Goal: Transaction & Acquisition: Purchase product/service

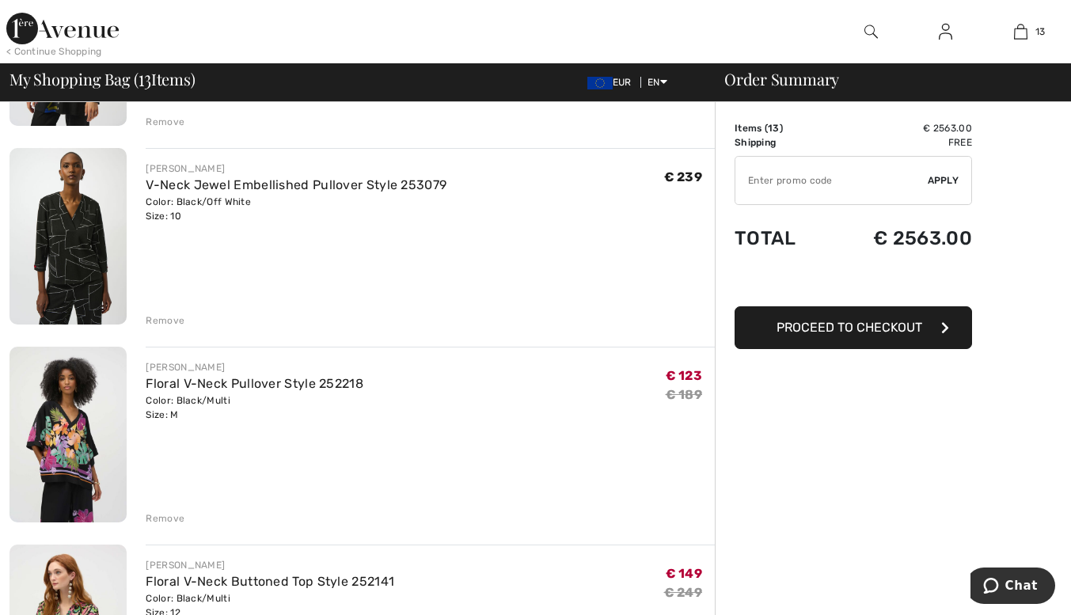
scroll to position [1491, 0]
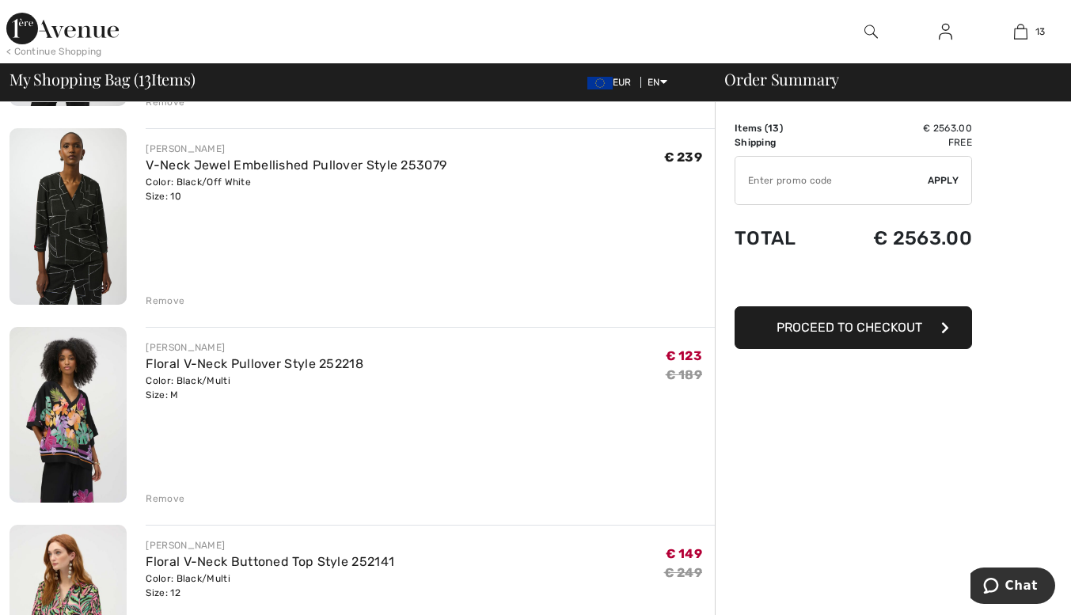
click at [161, 294] on div "Remove" at bounding box center [165, 301] width 39 height 14
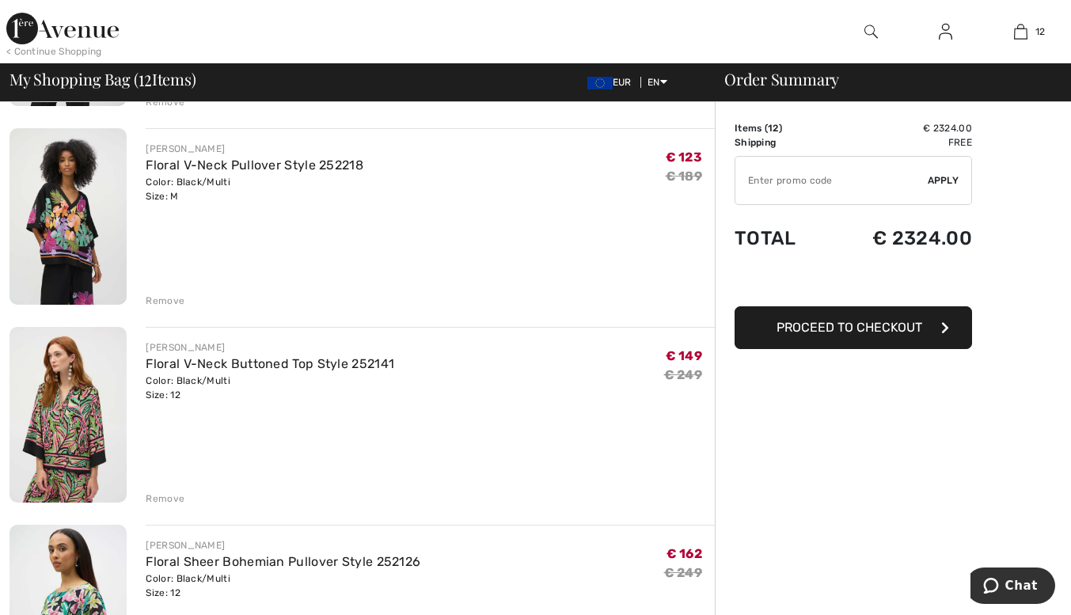
click at [155, 296] on div "Remove" at bounding box center [165, 301] width 39 height 14
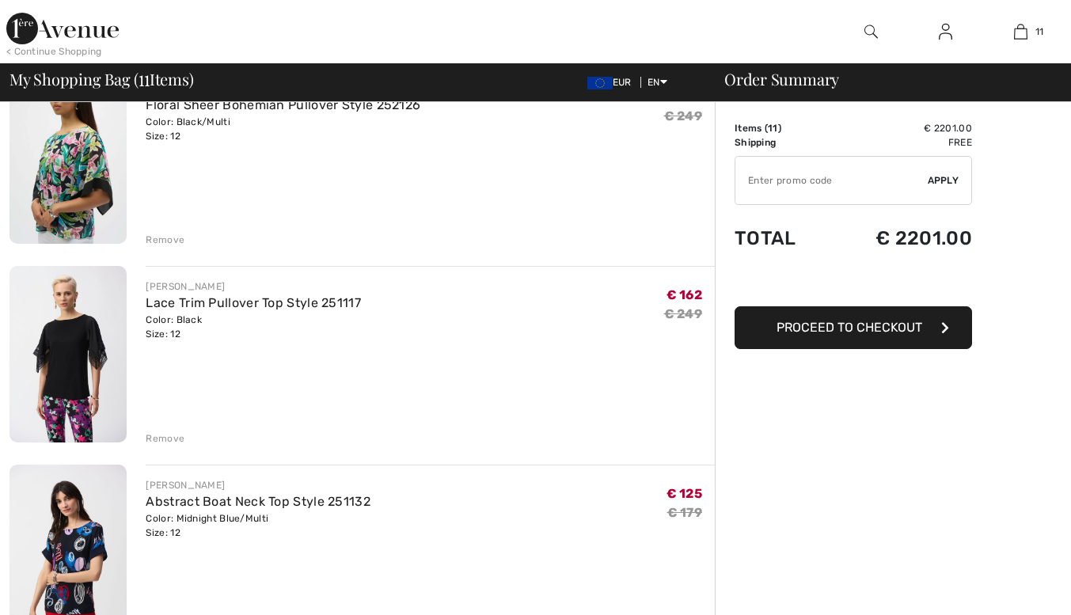
scroll to position [0, 0]
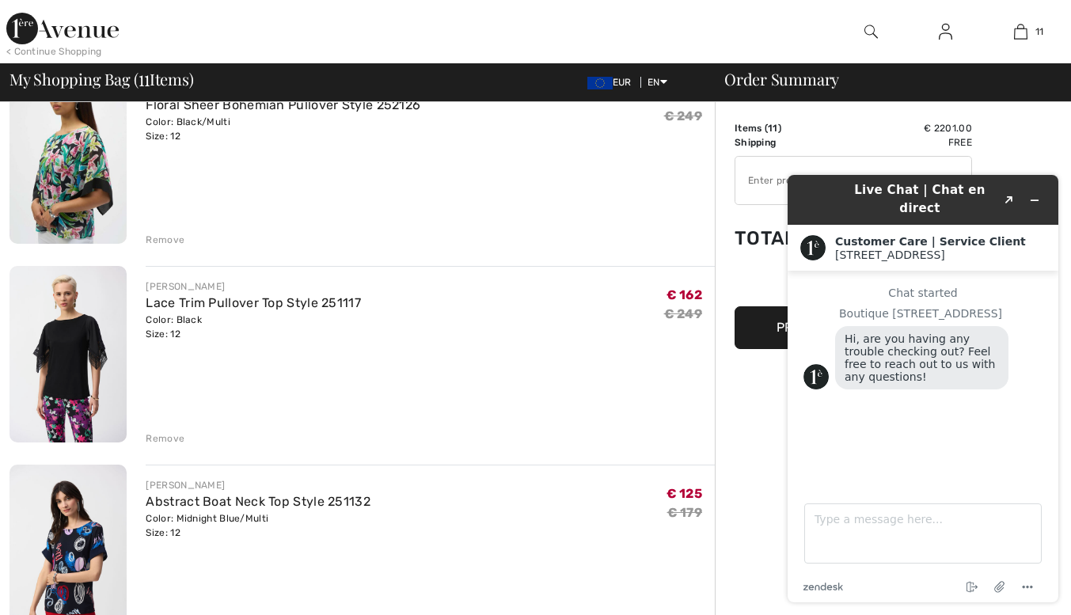
click at [151, 431] on div "Remove" at bounding box center [165, 438] width 39 height 14
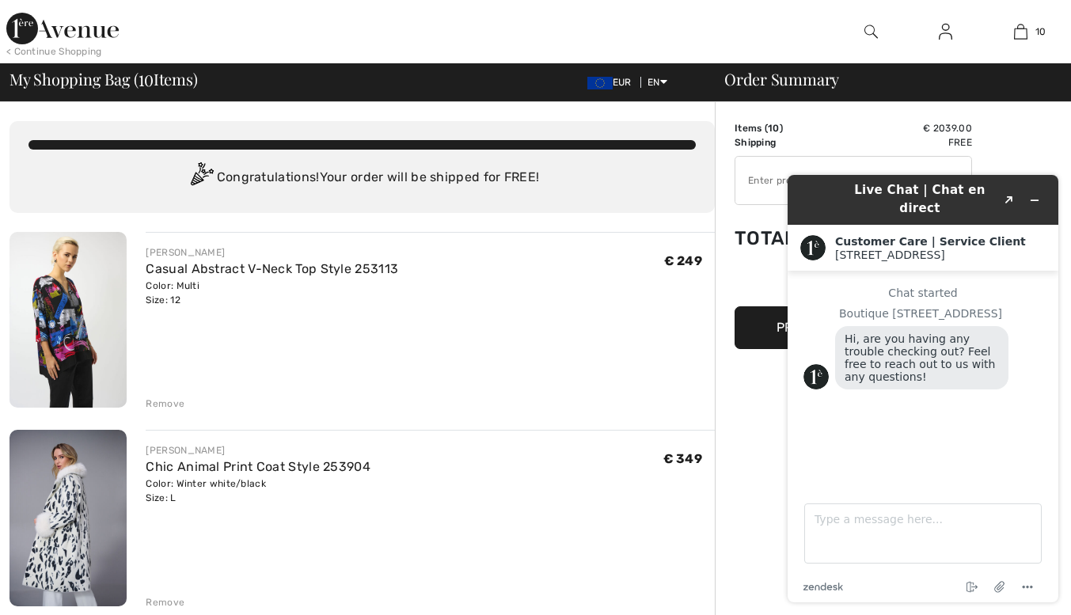
click at [53, 318] on img at bounding box center [67, 320] width 117 height 176
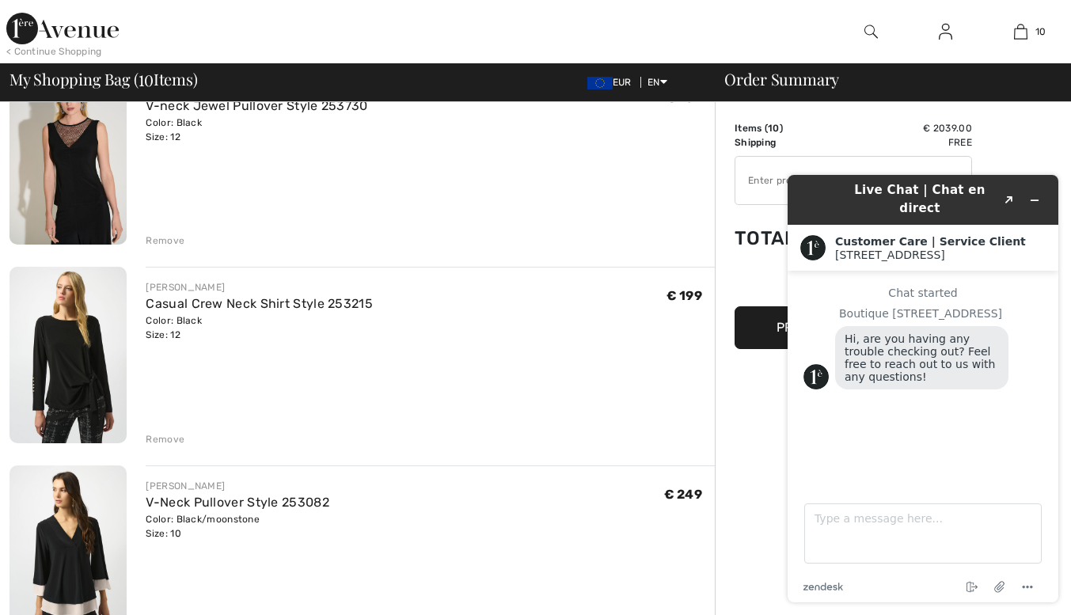
scroll to position [759, 0]
click at [74, 340] on img at bounding box center [67, 354] width 117 height 176
click at [163, 434] on div "Remove" at bounding box center [165, 438] width 39 height 14
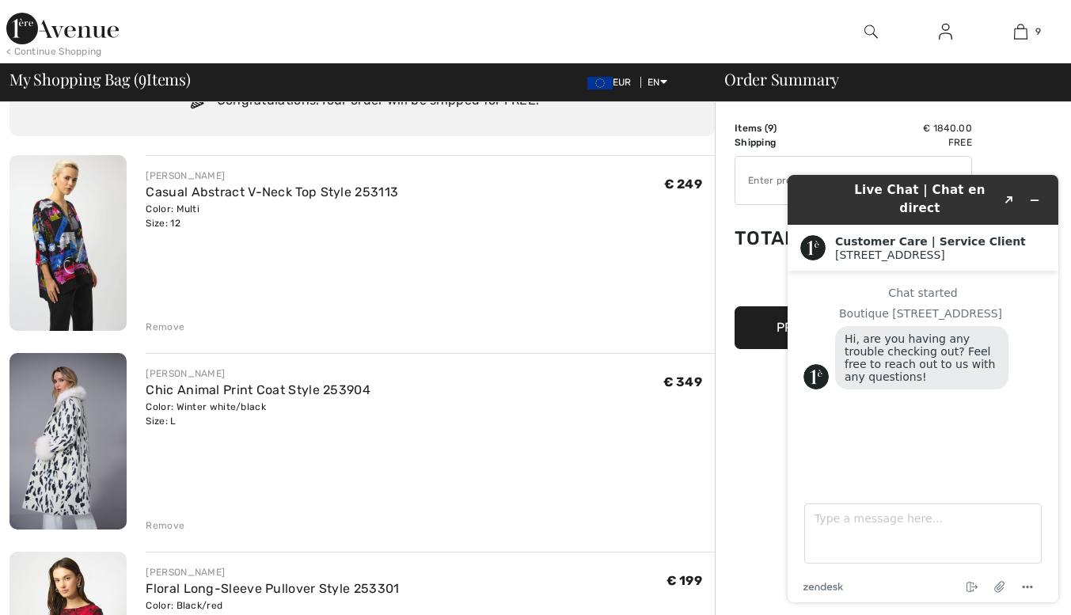
scroll to position [67, 0]
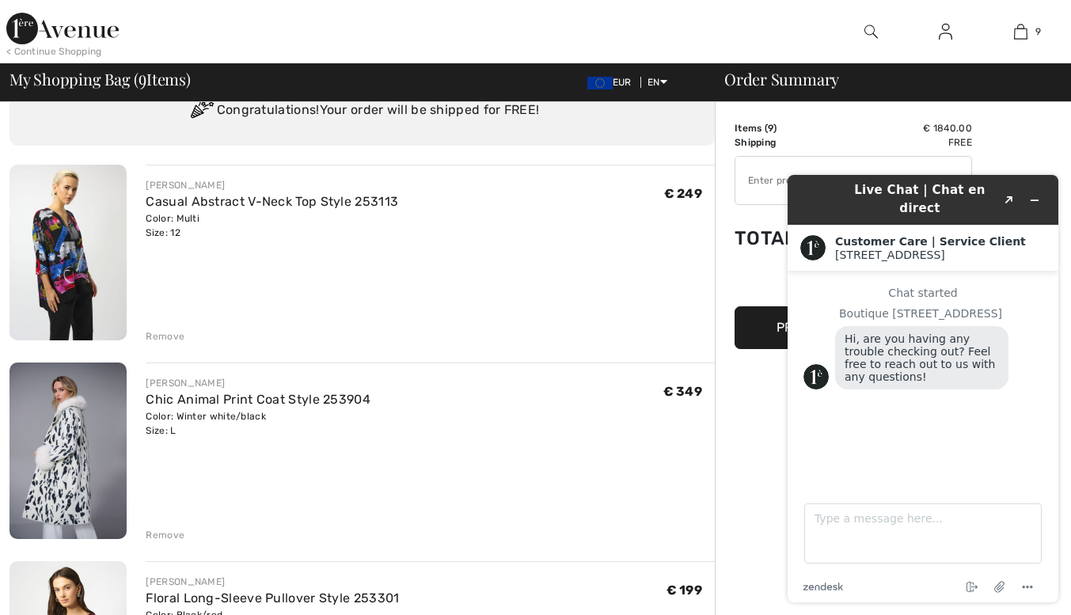
click at [59, 434] on img at bounding box center [67, 450] width 117 height 176
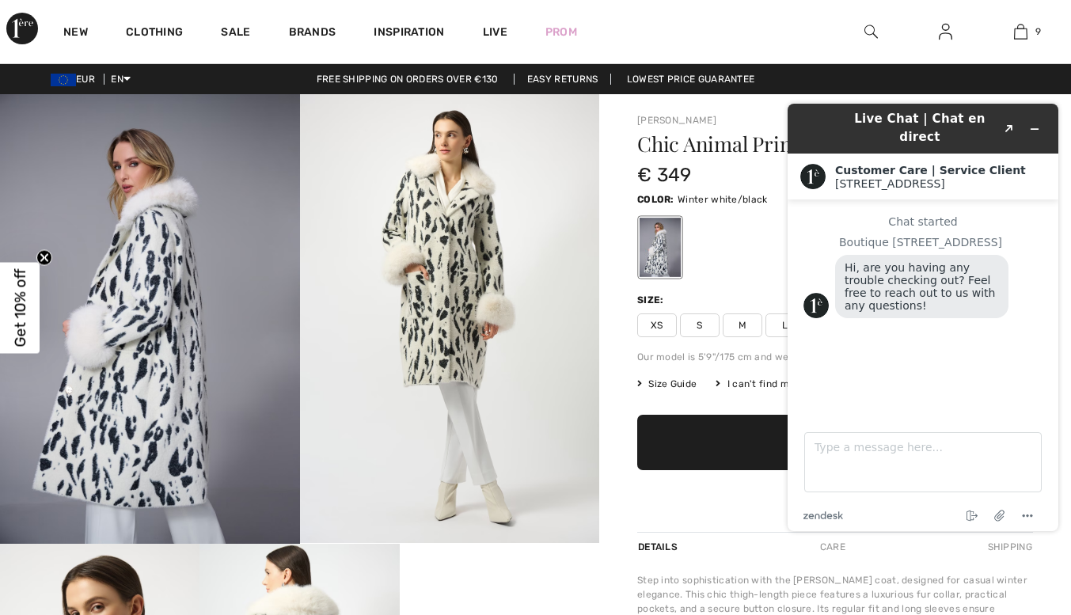
click at [663, 377] on span "Size Guide" at bounding box center [666, 384] width 59 height 14
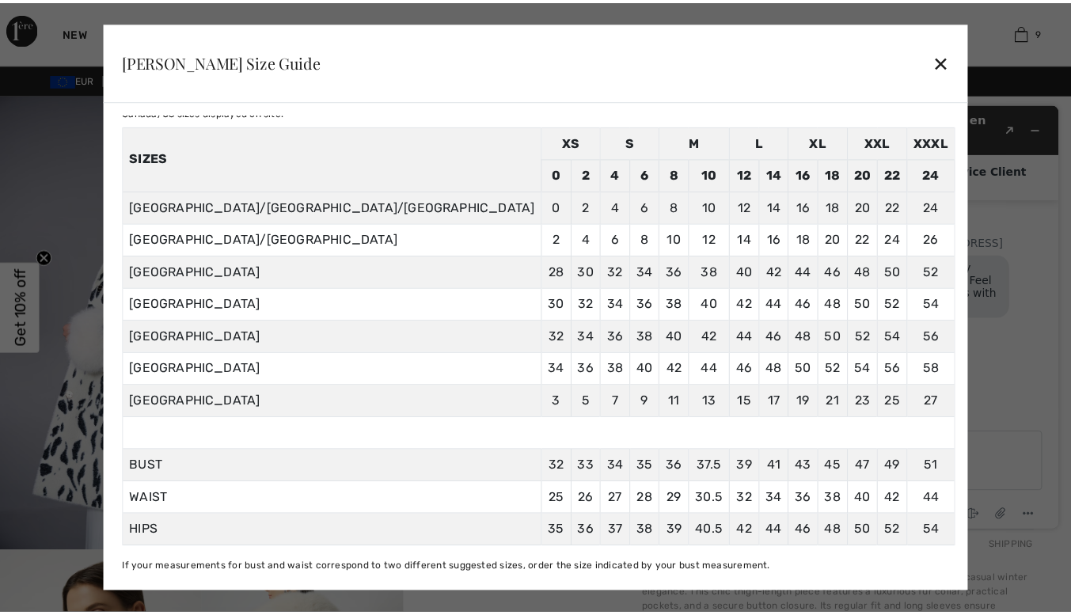
scroll to position [63, 0]
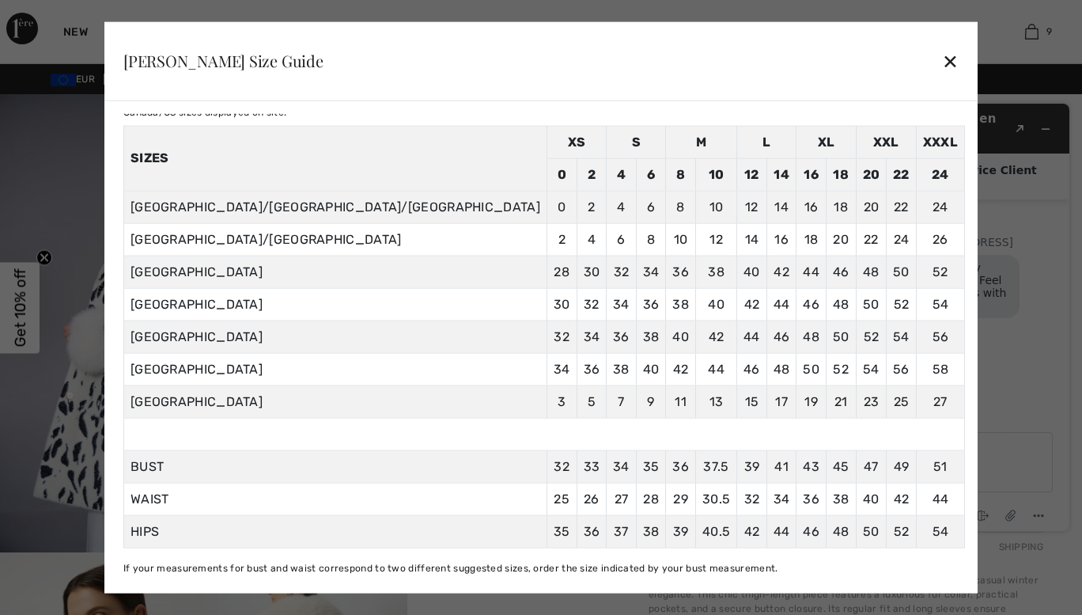
click at [942, 59] on div "✕" at bounding box center [950, 60] width 17 height 33
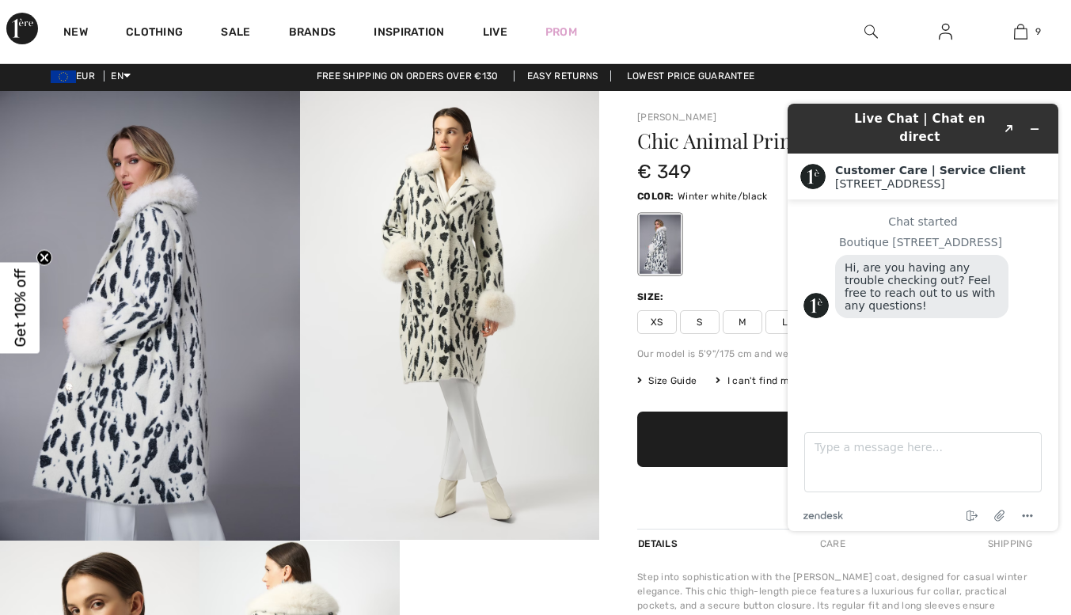
scroll to position [0, 0]
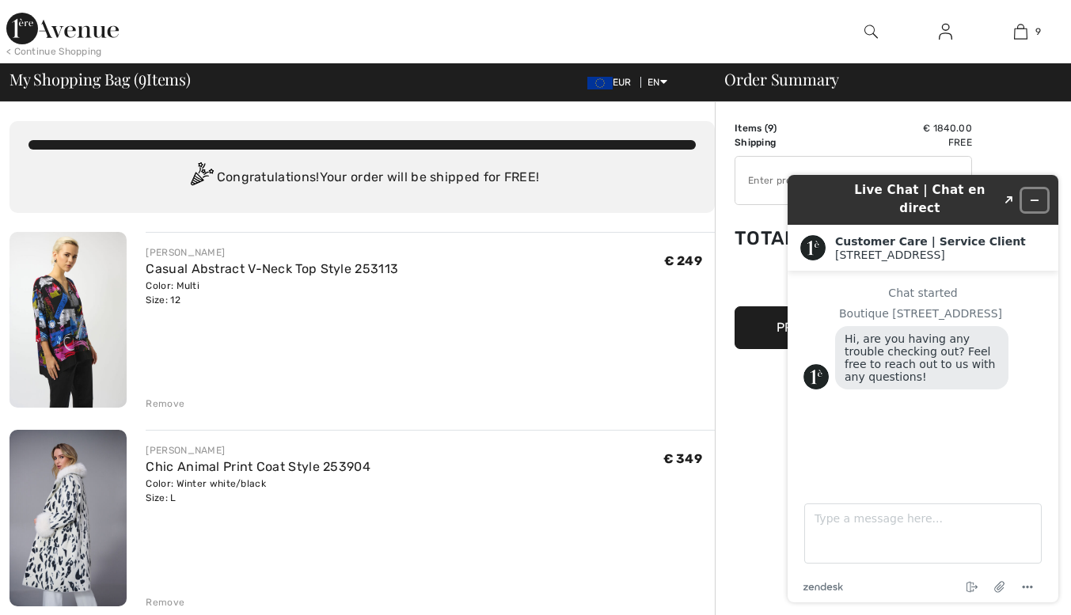
click at [1037, 195] on icon "Minimize widget" at bounding box center [1034, 200] width 11 height 11
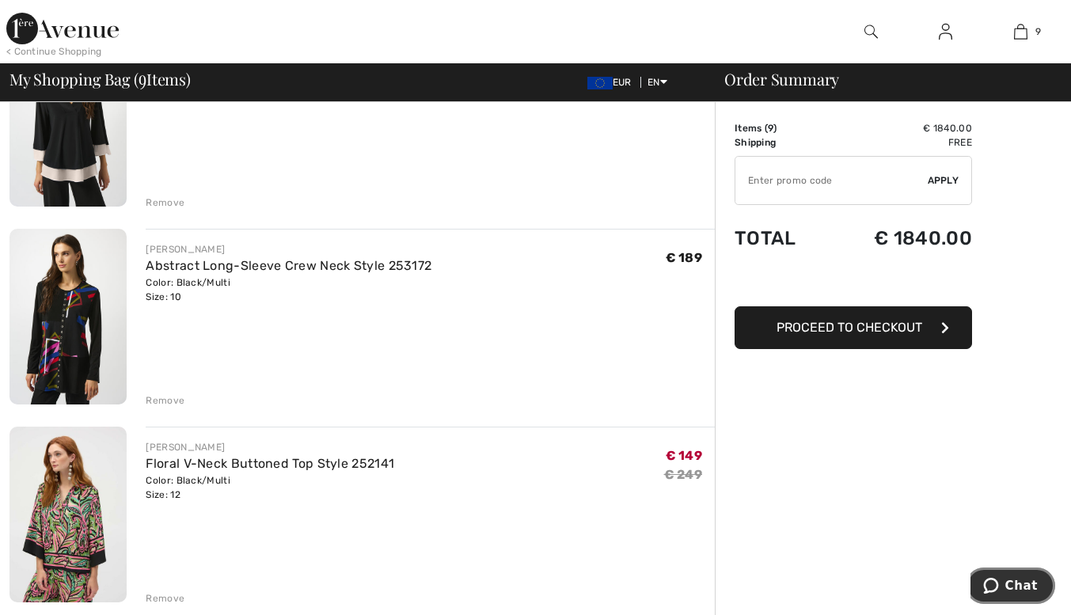
scroll to position [1008, 0]
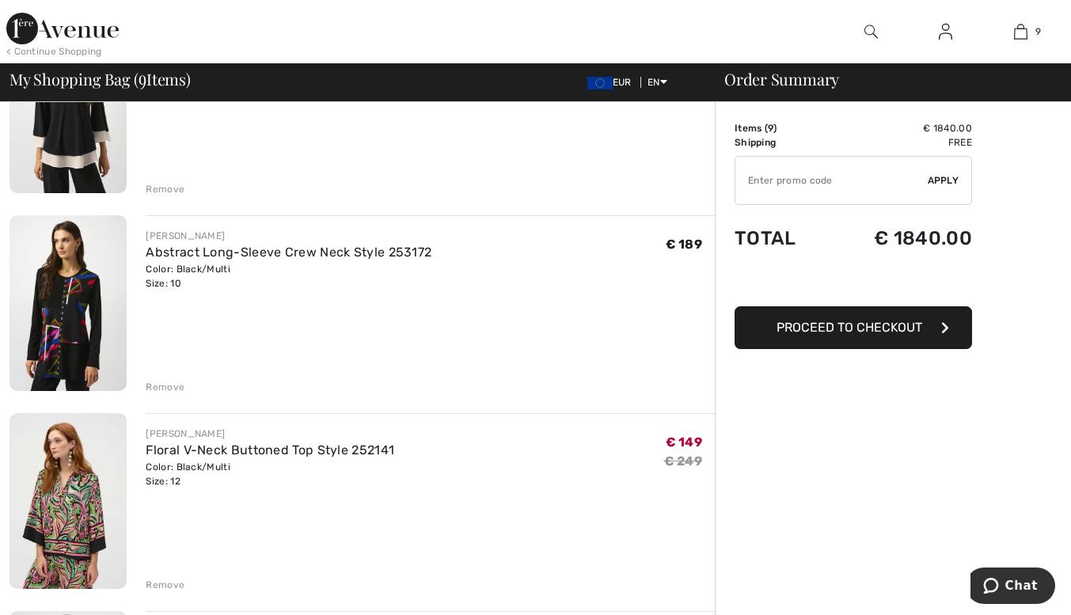
click at [74, 311] on img at bounding box center [67, 303] width 117 height 176
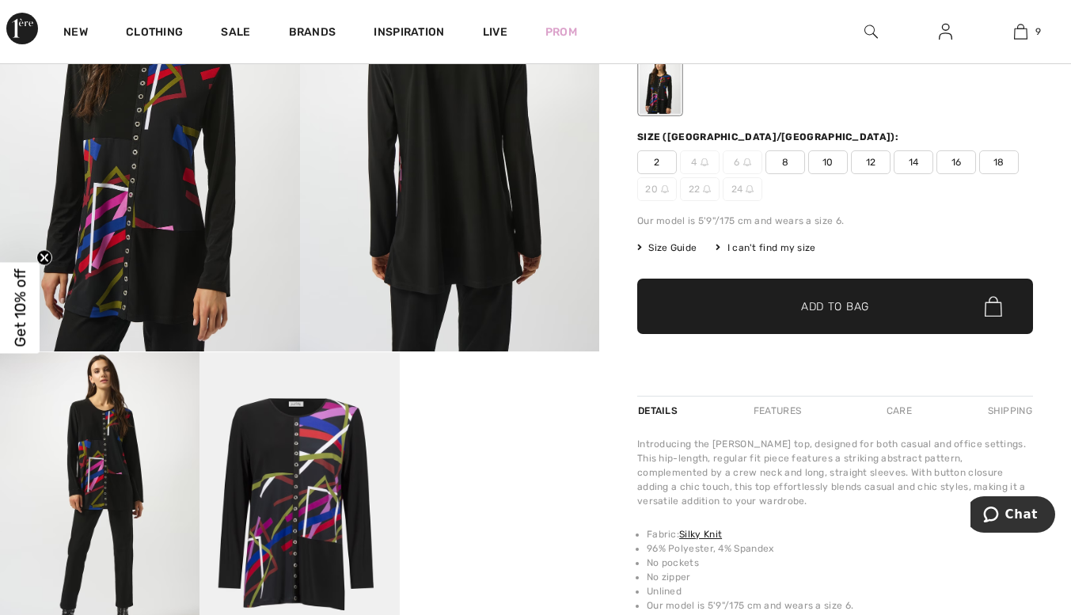
scroll to position [190, 0]
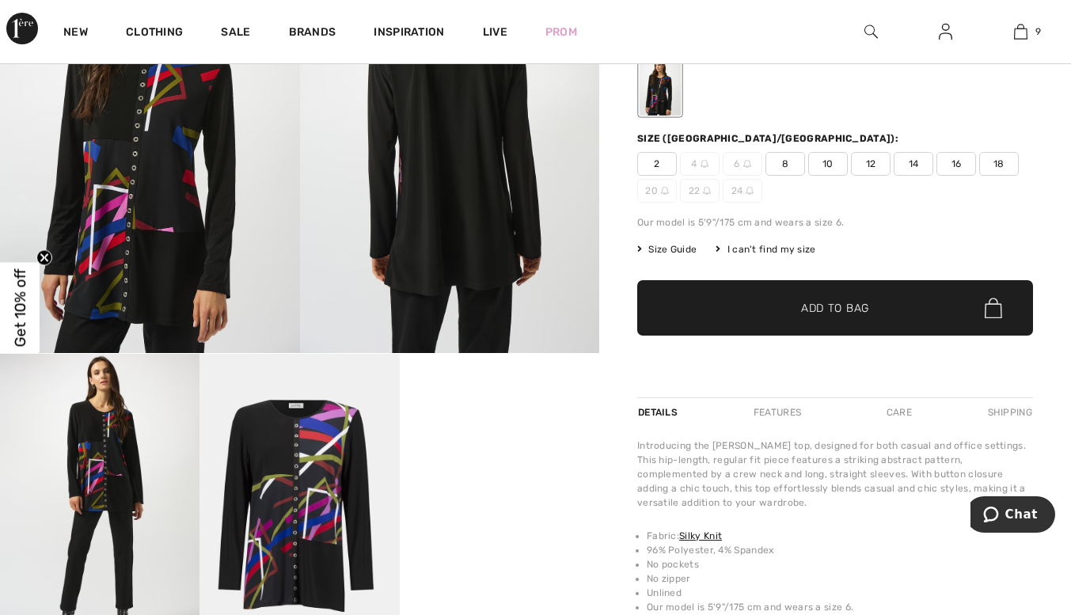
click at [865, 162] on span "12" at bounding box center [871, 164] width 40 height 24
click at [842, 305] on span "Add to Bag" at bounding box center [835, 308] width 68 height 17
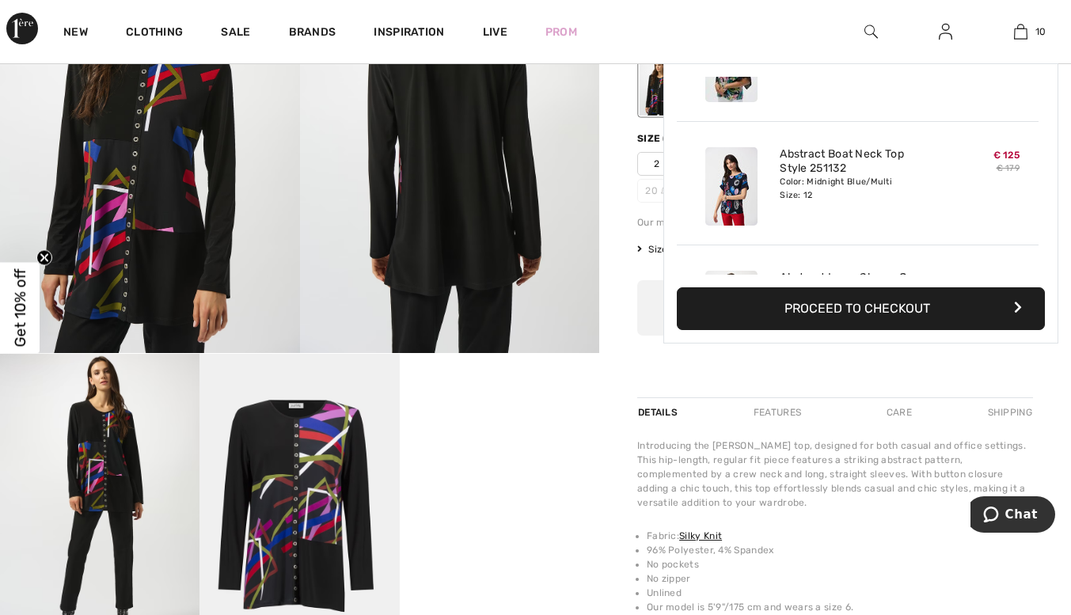
scroll to position [1037, 0]
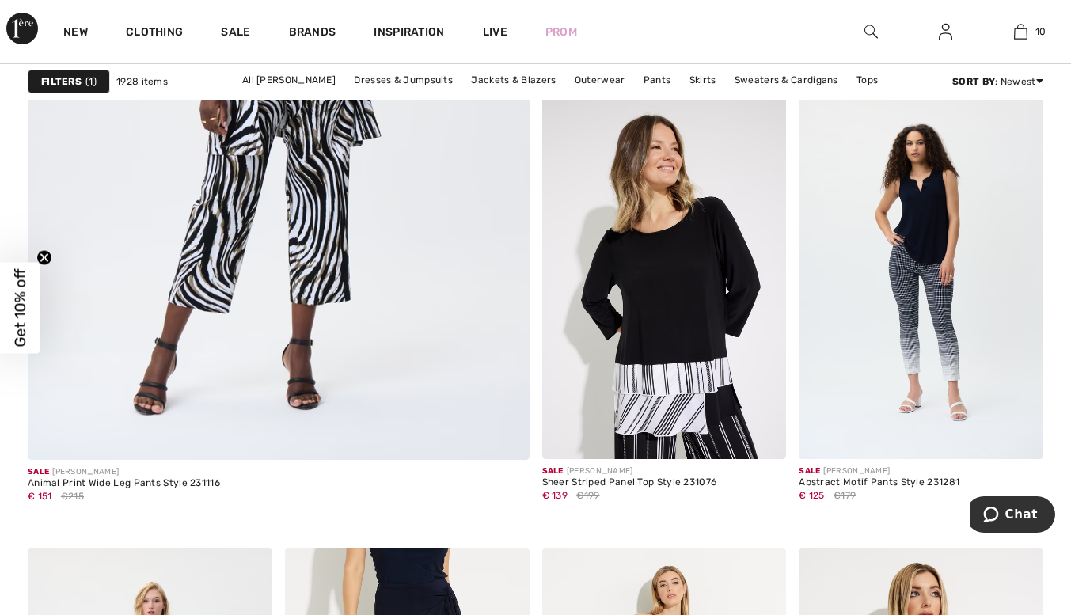
scroll to position [3928, 0]
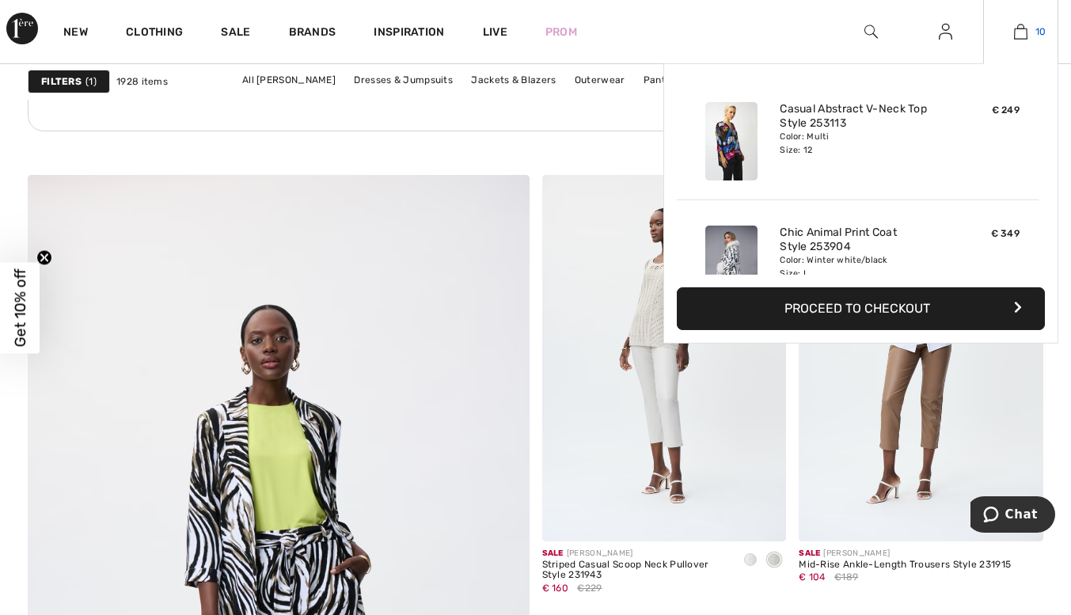
click at [1025, 25] on img at bounding box center [1020, 31] width 13 height 19
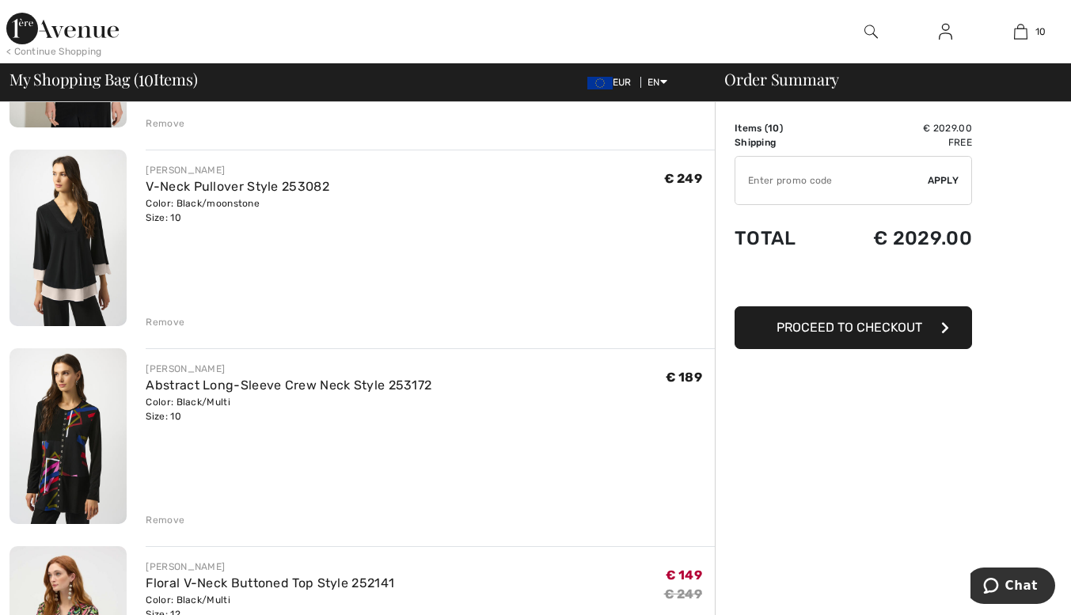
scroll to position [892, 0]
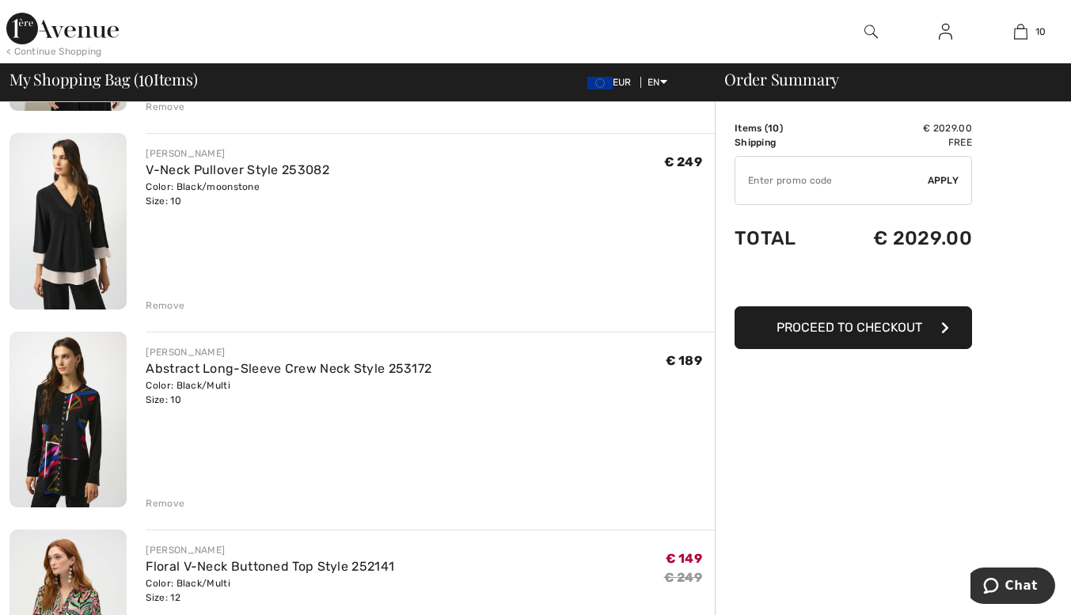
click at [159, 501] on div "Remove" at bounding box center [165, 503] width 39 height 14
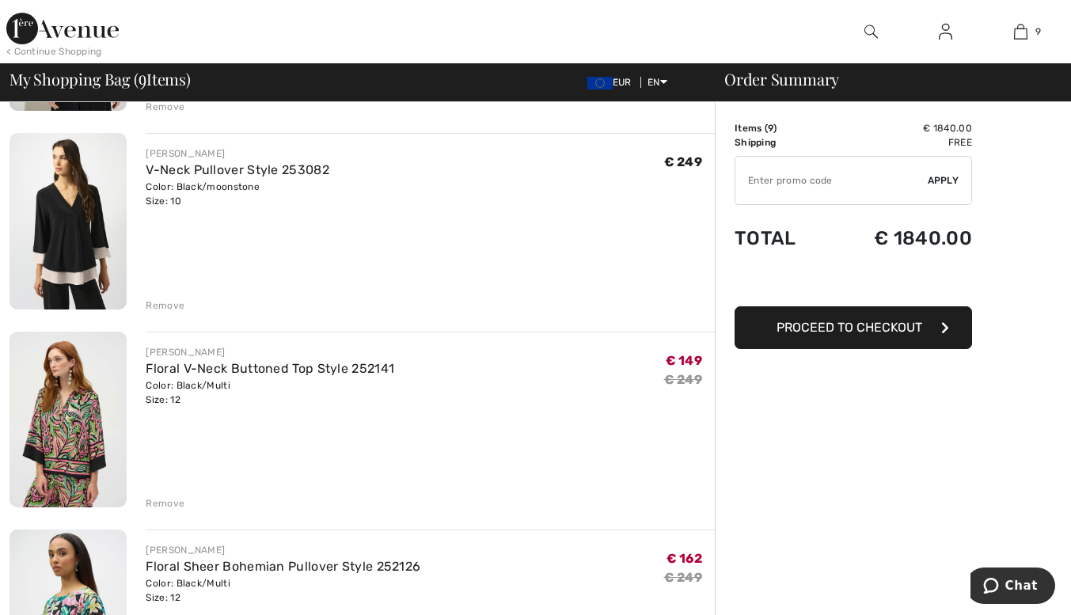
click at [61, 219] on img at bounding box center [67, 221] width 117 height 176
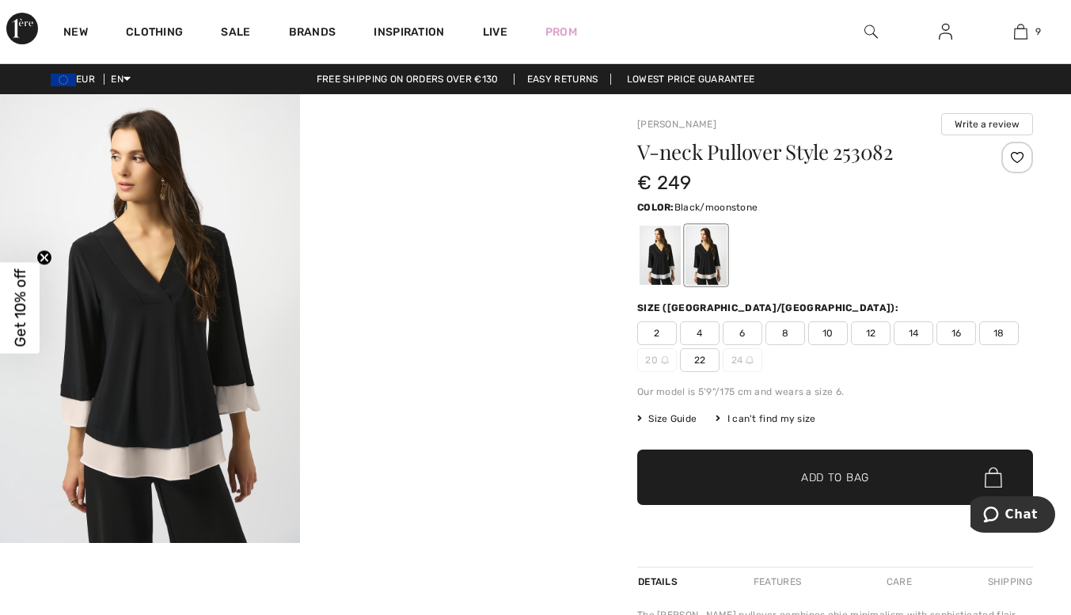
click at [867, 328] on span "12" at bounding box center [871, 333] width 40 height 24
click at [844, 475] on span "Add to Bag" at bounding box center [835, 477] width 68 height 17
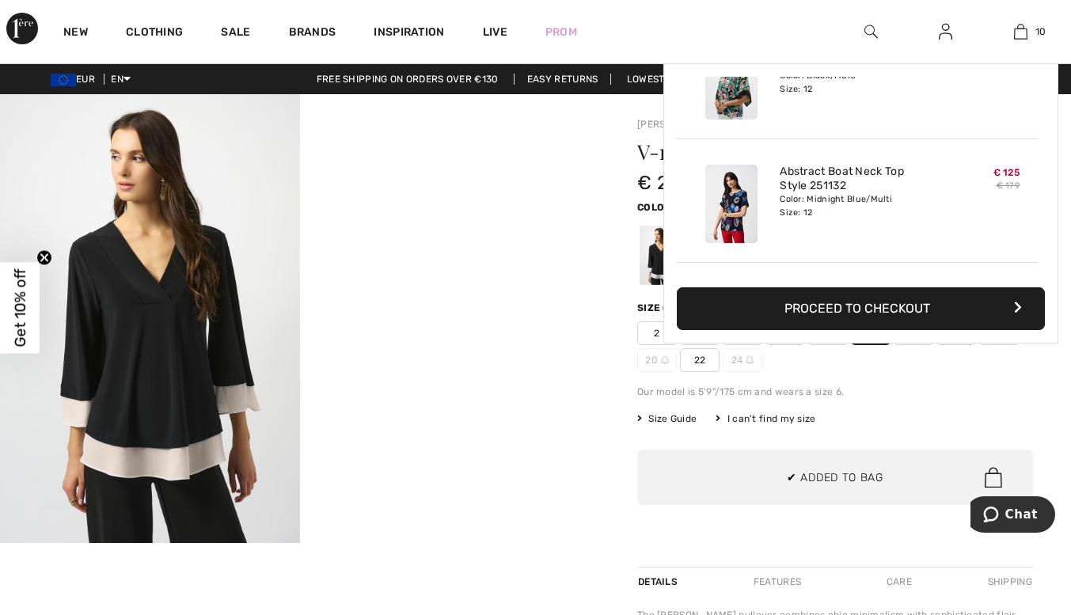
scroll to position [1037, 0]
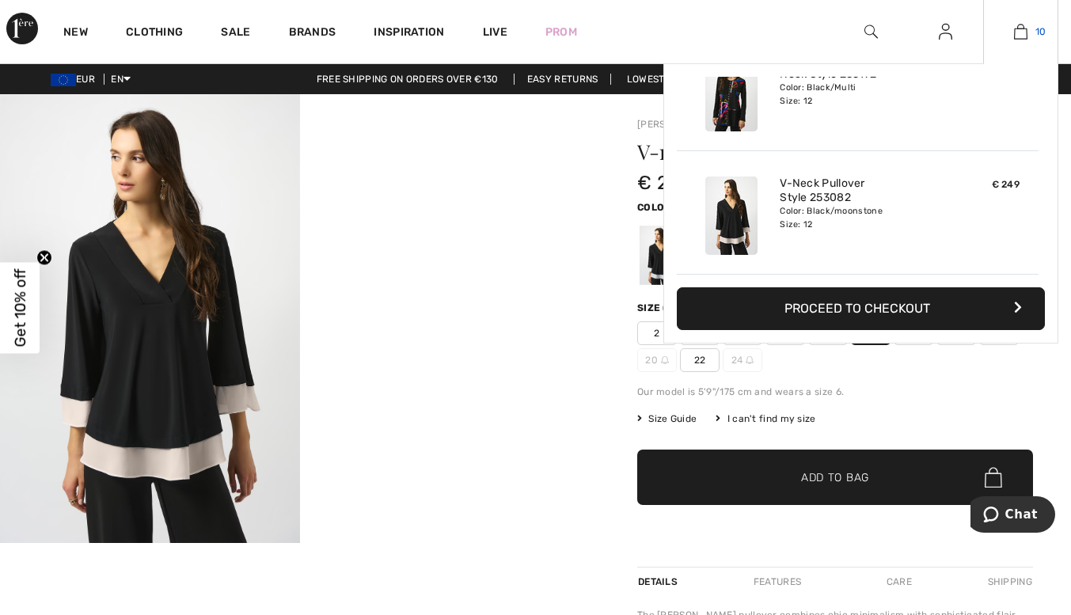
click at [1021, 26] on img at bounding box center [1020, 31] width 13 height 19
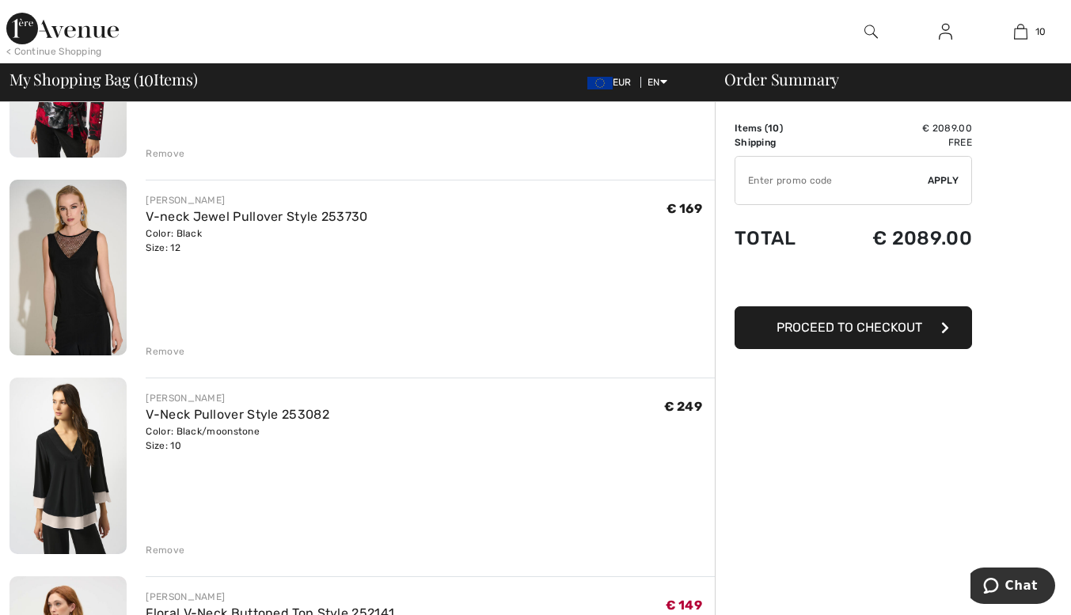
scroll to position [676, 0]
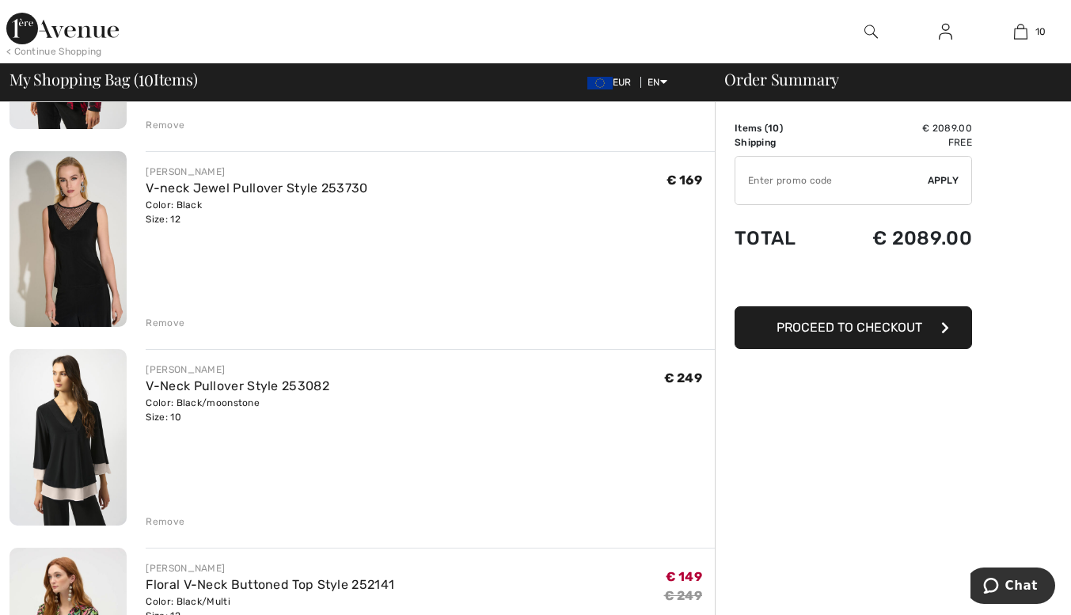
click at [156, 518] on div "Remove" at bounding box center [165, 521] width 39 height 14
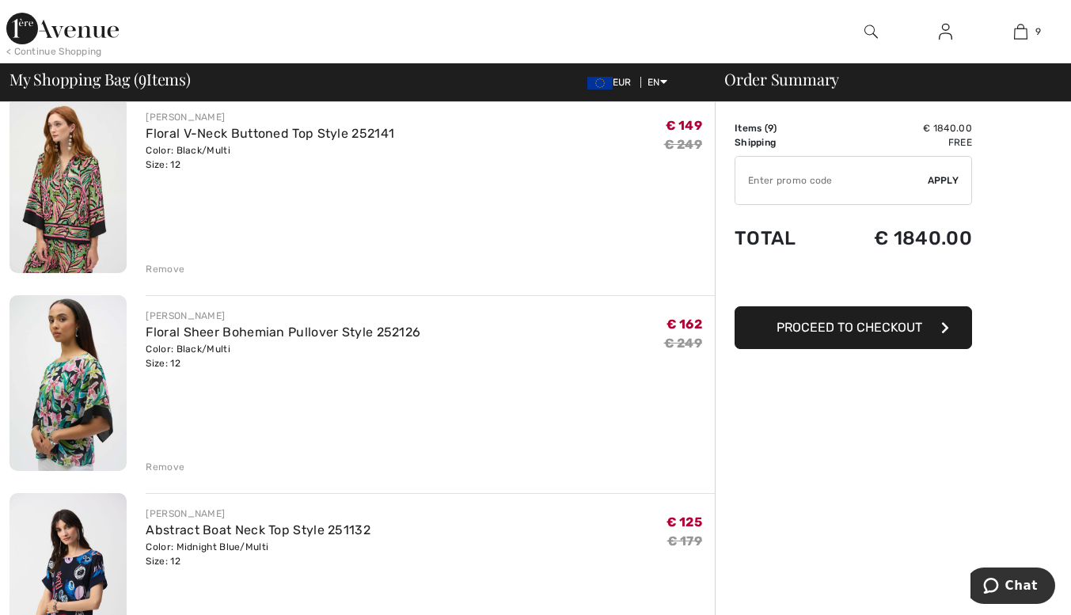
scroll to position [915, 0]
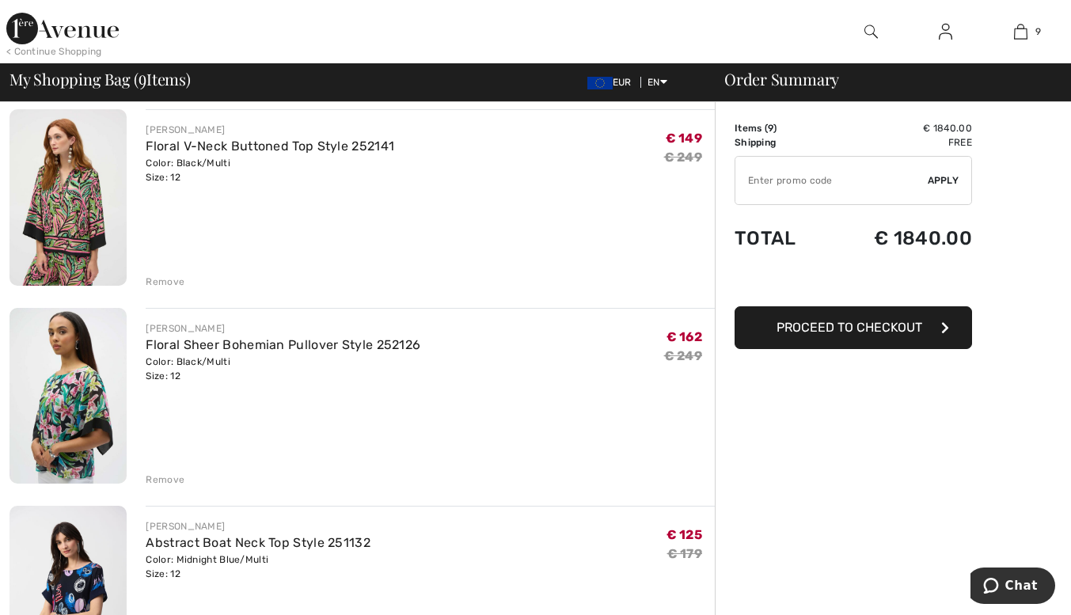
click at [154, 277] on div "Remove" at bounding box center [165, 282] width 39 height 14
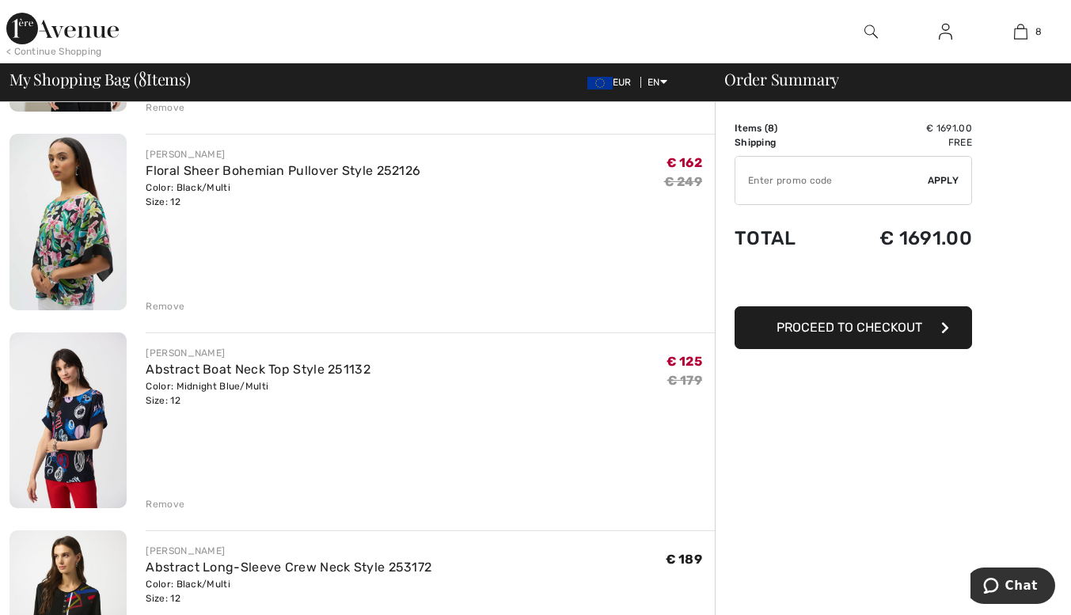
scroll to position [895, 0]
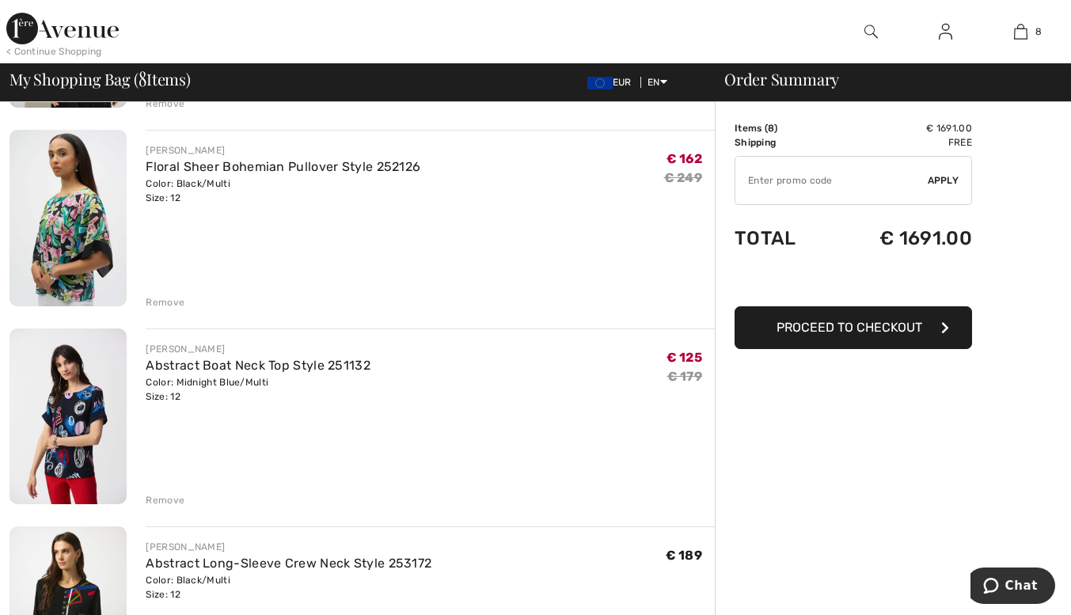
click at [47, 195] on img at bounding box center [67, 218] width 117 height 176
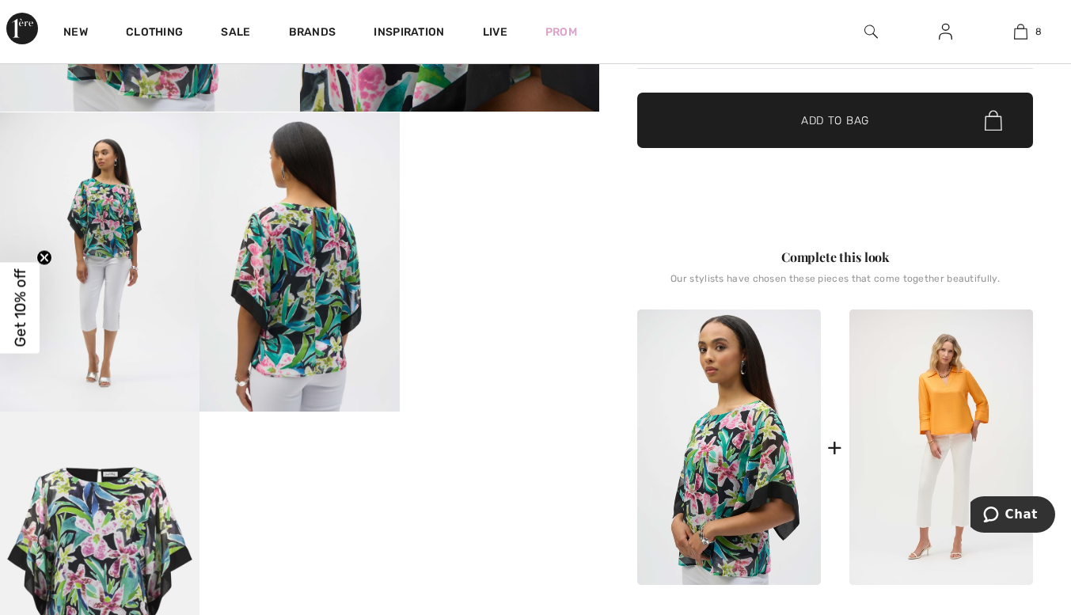
scroll to position [452, 0]
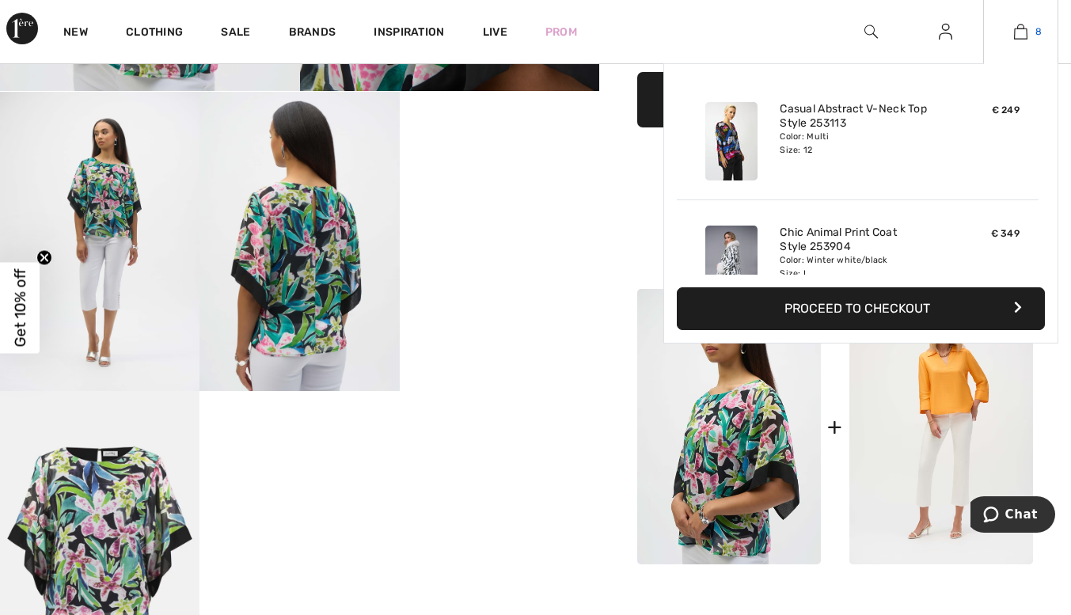
click at [1023, 27] on img at bounding box center [1020, 31] width 13 height 19
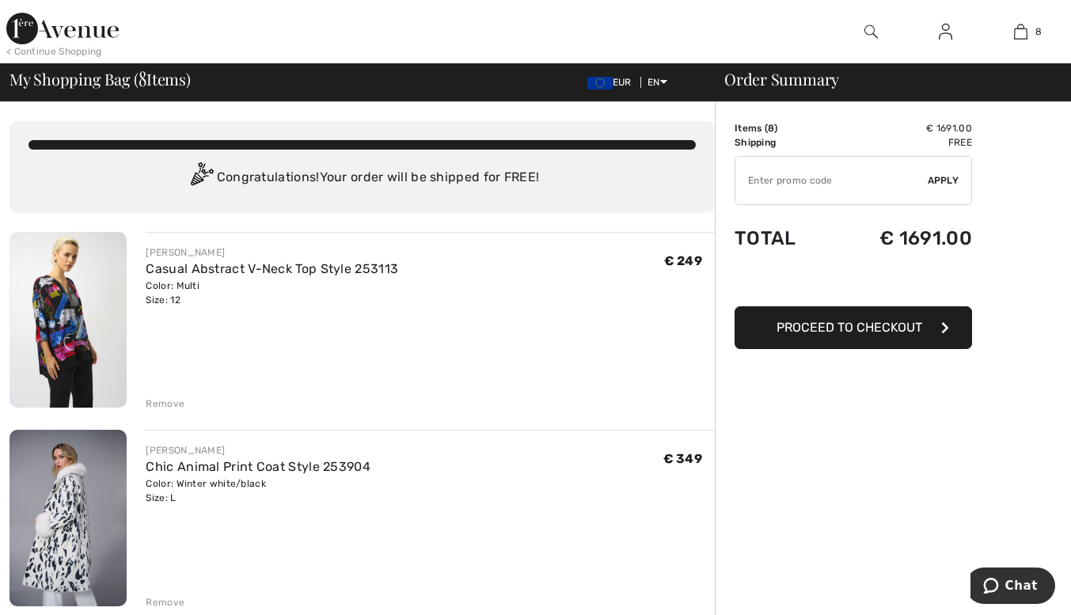
drag, startPoint x: 788, startPoint y: 176, endPoint x: 381, endPoint y: 369, distance: 450.2
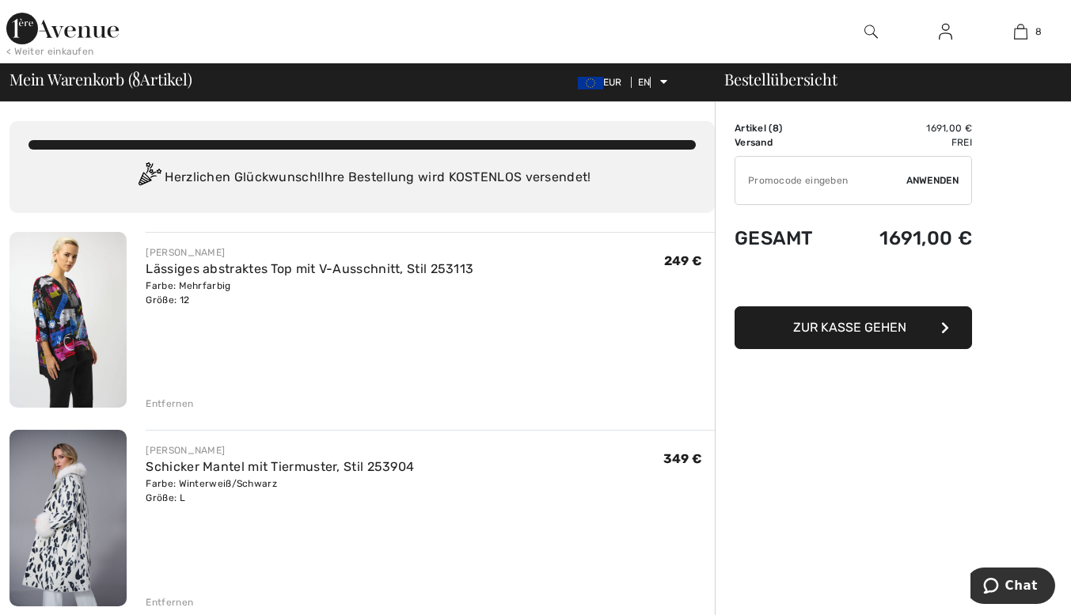
click at [841, 326] on font "Zur Kasse gehen" at bounding box center [849, 327] width 113 height 15
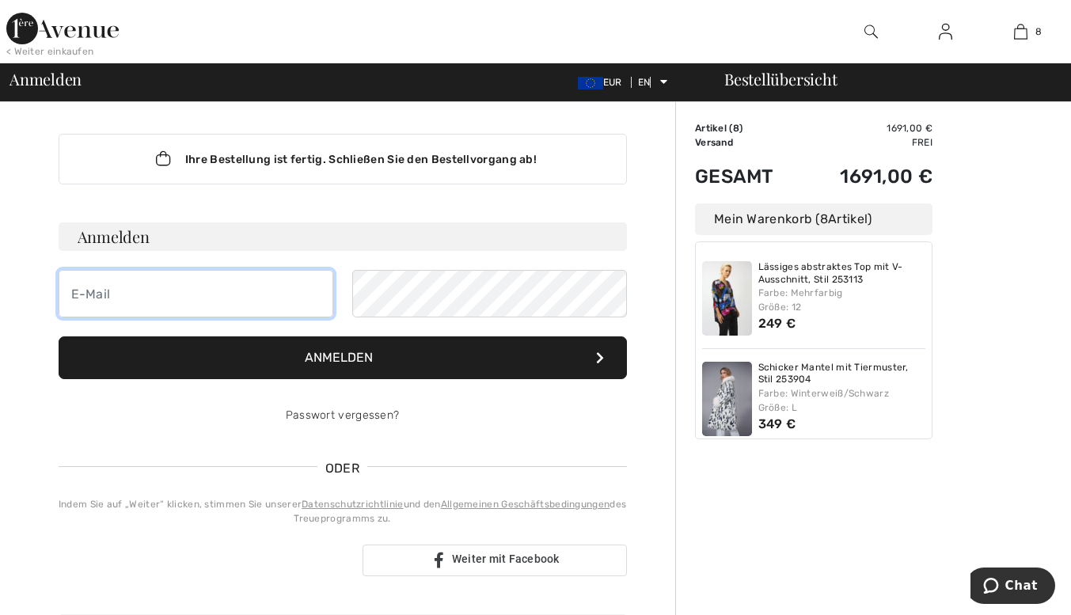
type input "[PERSON_NAME][EMAIL_ADDRESS][DOMAIN_NAME]"
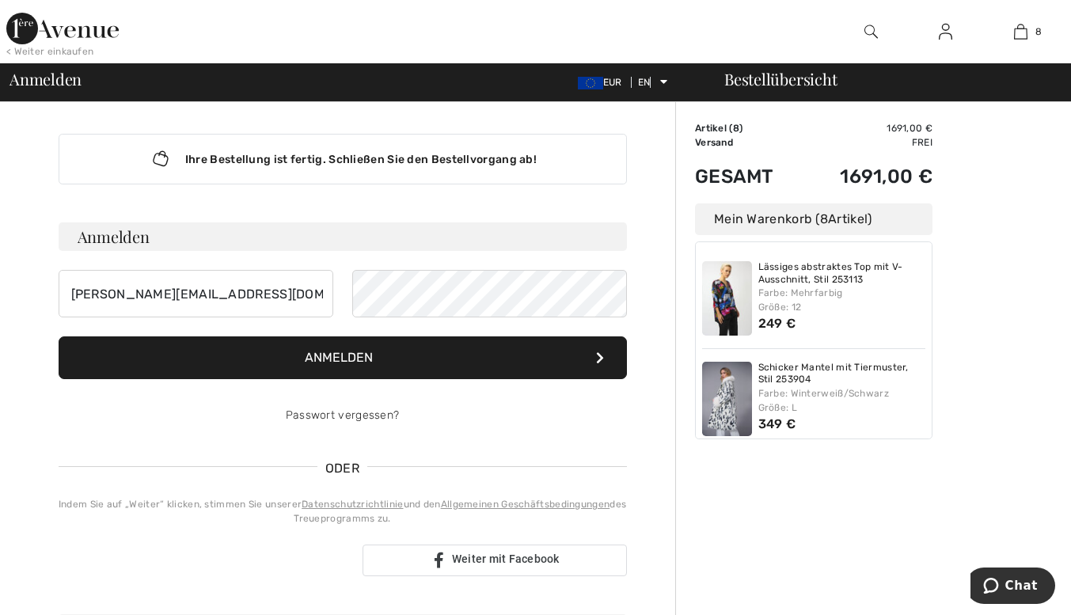
click at [332, 348] on button "Anmelden" at bounding box center [343, 357] width 568 height 43
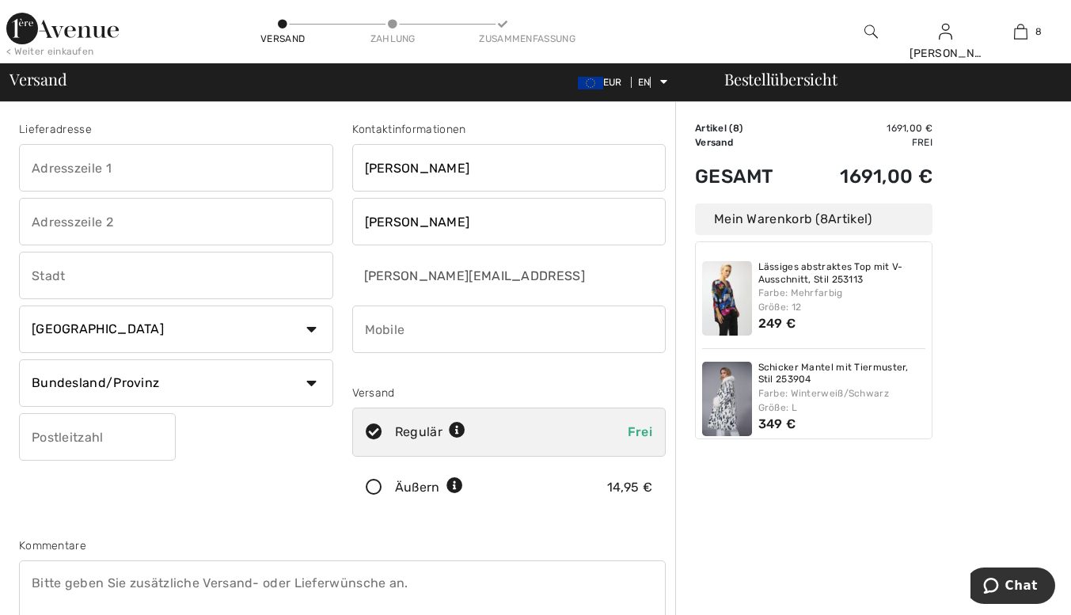
click at [428, 167] on input "[PERSON_NAME]" at bounding box center [509, 167] width 314 height 47
type input "Eisteichstrasse 2 Top 7"
type input "Oberwaltersdorf"
select select "AT"
type input "2522"
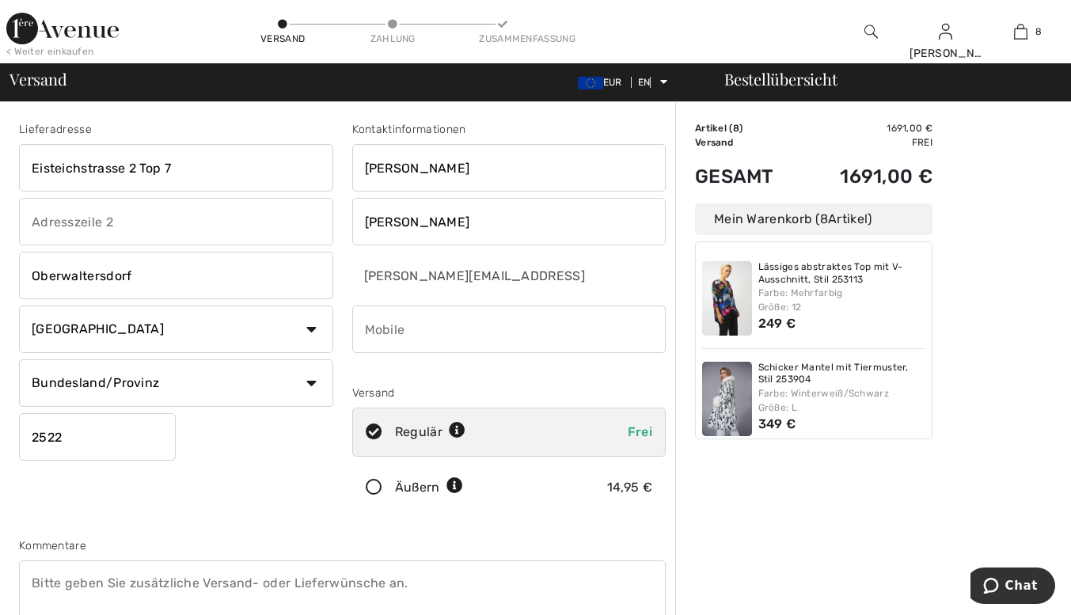
type input "069913262525"
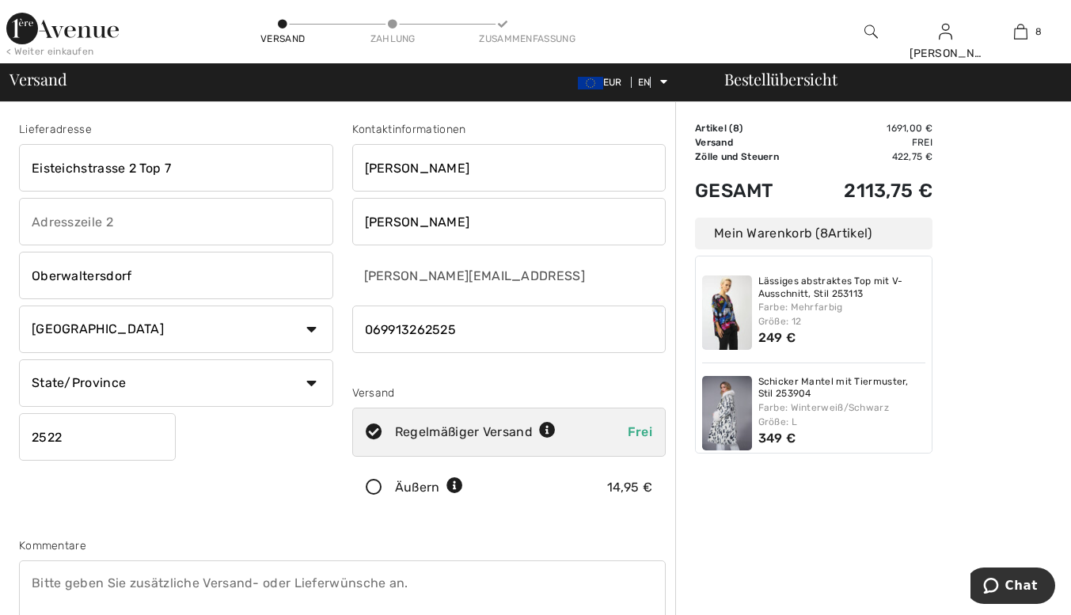
click at [310, 383] on select "State/Province Burgenland Kärnten Niederöesterreich Oberösterreich Salzburg Ste…" at bounding box center [176, 382] width 314 height 47
select select "NOS"
click at [19, 359] on select "State/Province Burgenland Kärnten Niederöesterreich Oberösterreich Salzburg Ste…" at bounding box center [176, 382] width 314 height 47
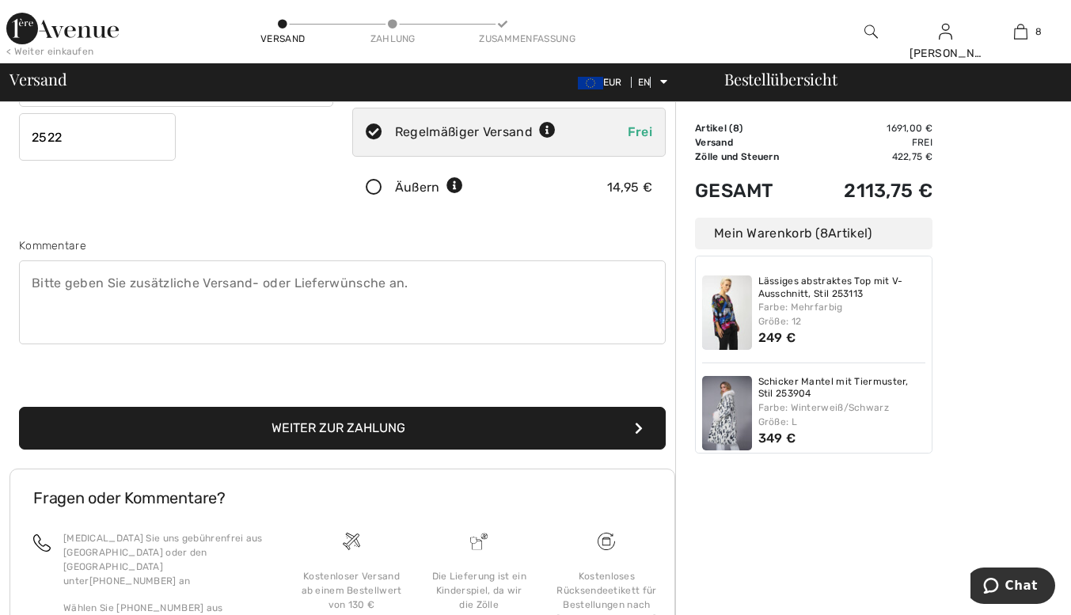
scroll to position [304, 0]
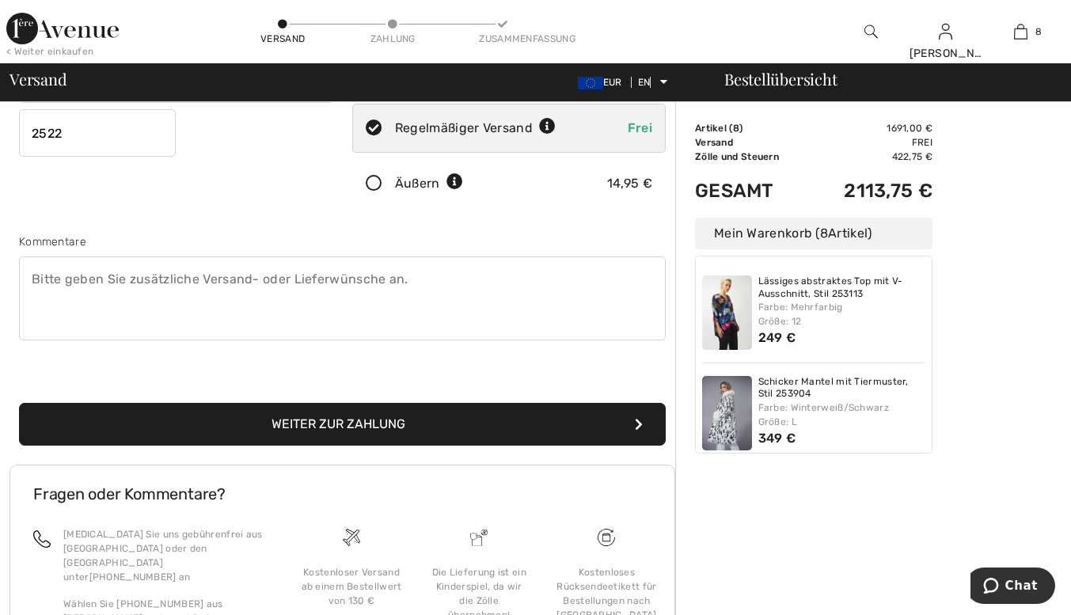
click at [639, 419] on icon "submit" at bounding box center [639, 424] width 8 height 13
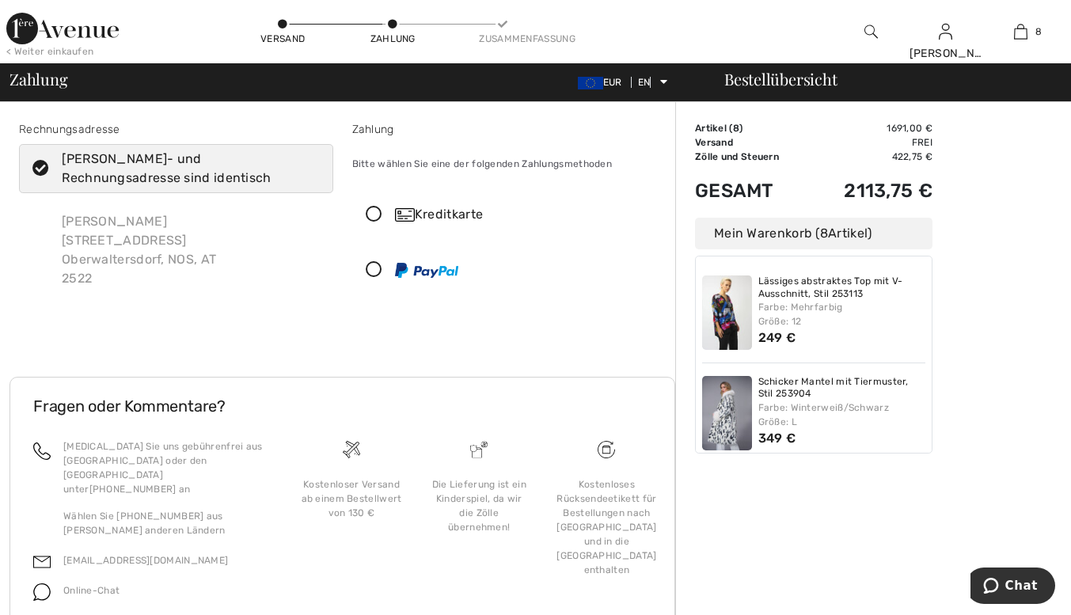
click at [370, 210] on icon at bounding box center [374, 215] width 42 height 17
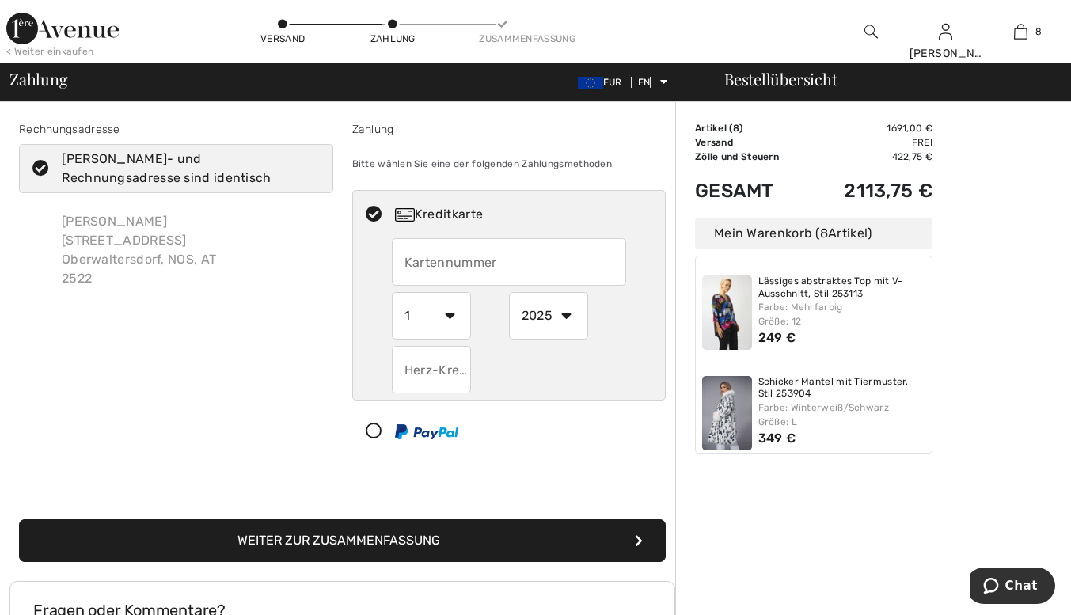
click at [404, 261] on input "text" at bounding box center [509, 261] width 234 height 47
type input "[CREDIT_CARD_NUMBER]"
select select "3"
select select "2026"
type input "462"
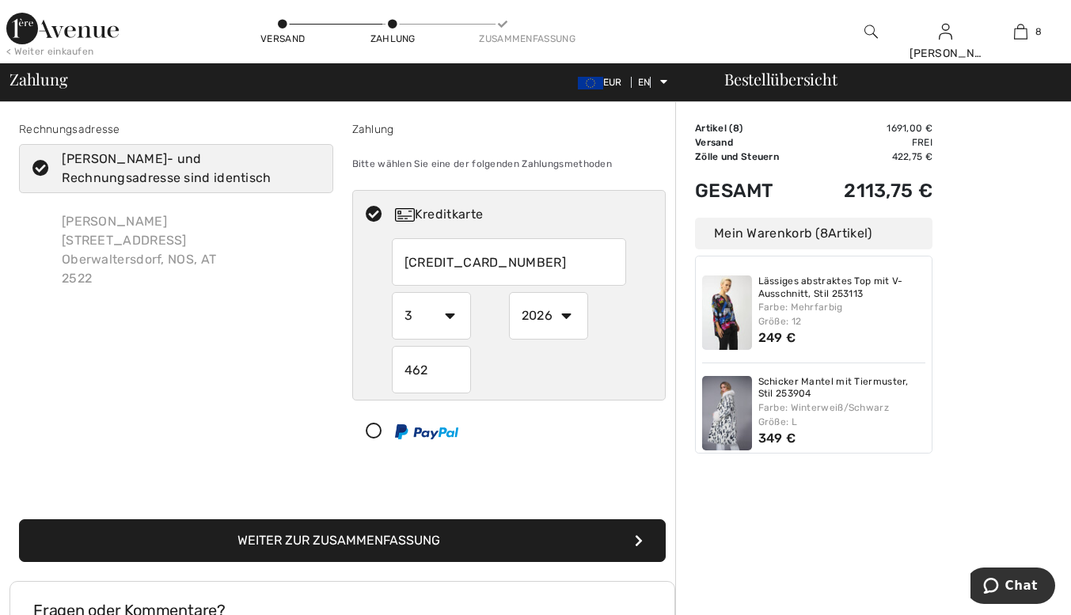
click at [445, 366] on input "462" at bounding box center [431, 369] width 79 height 47
click at [19, 519] on button "Weiter zur Zusammenfassung" at bounding box center [342, 540] width 646 height 43
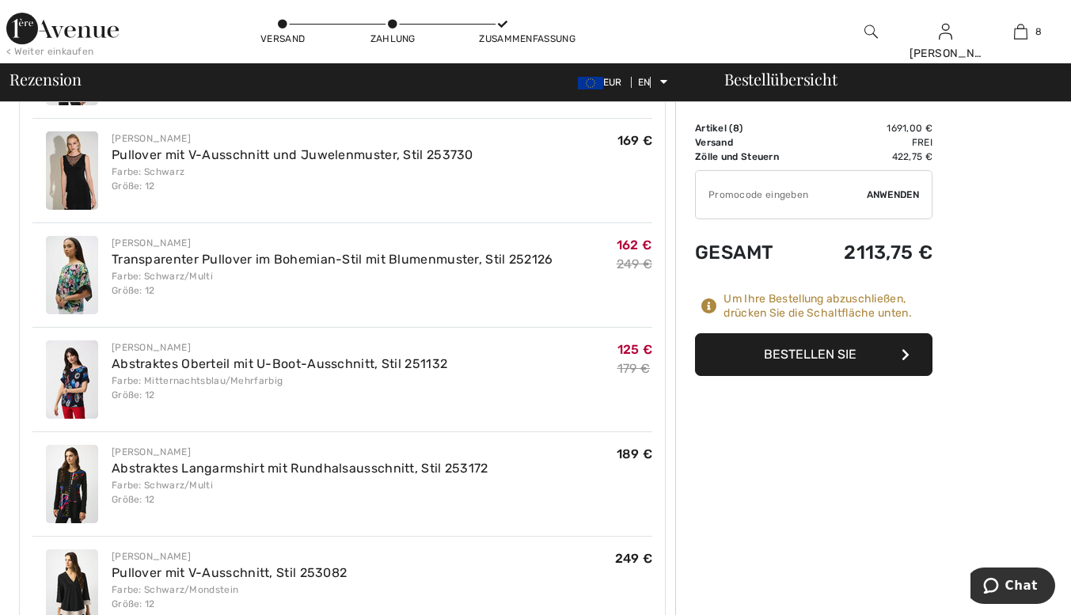
scroll to position [844, 0]
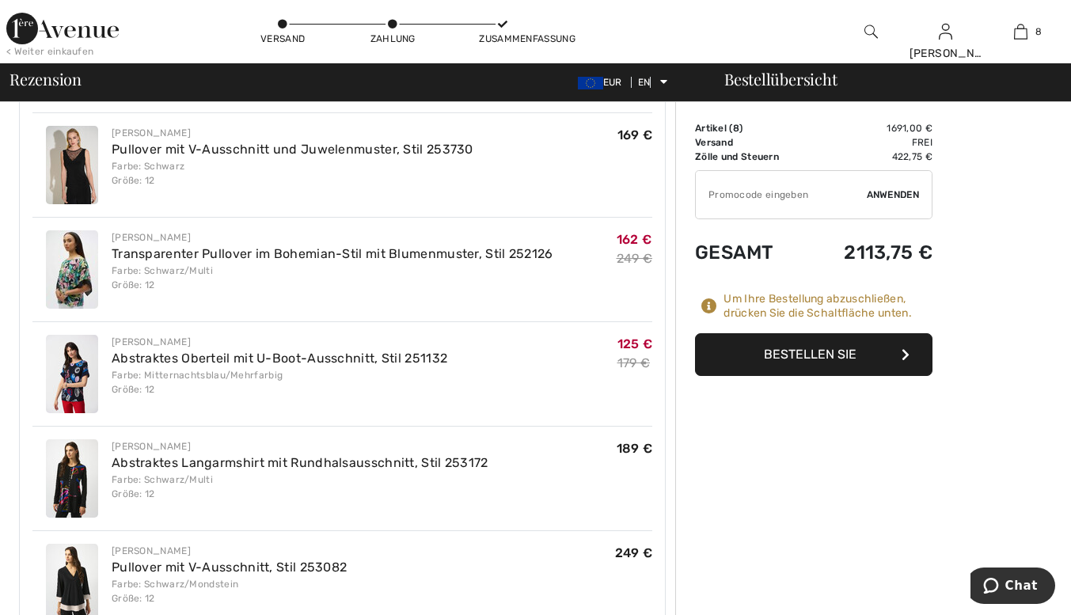
click at [803, 343] on button "Bestellen Sie" at bounding box center [813, 354] width 237 height 43
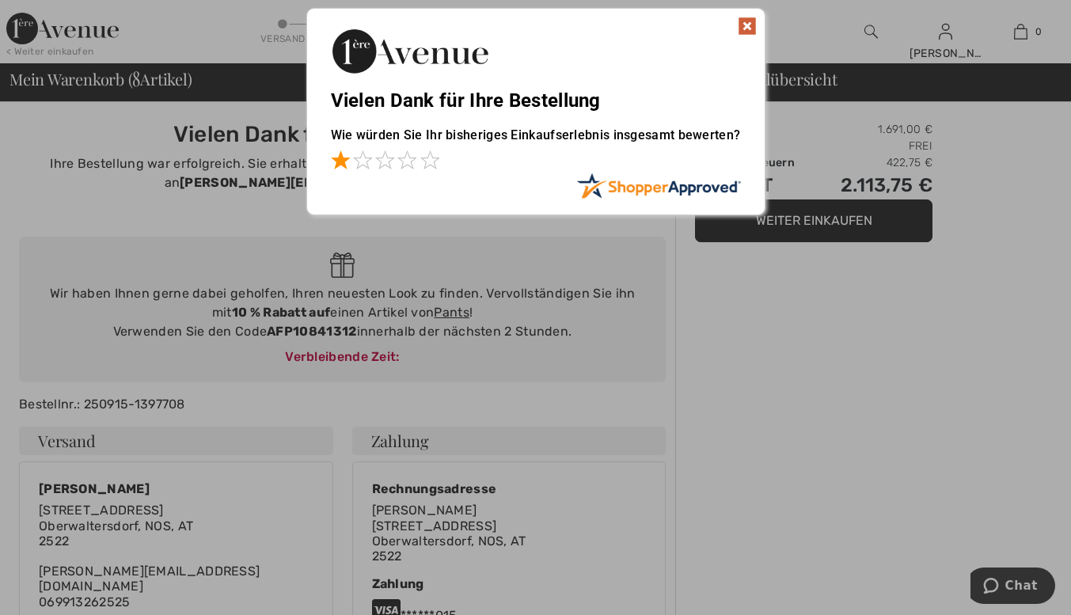
click at [339, 158] on span at bounding box center [340, 159] width 19 height 19
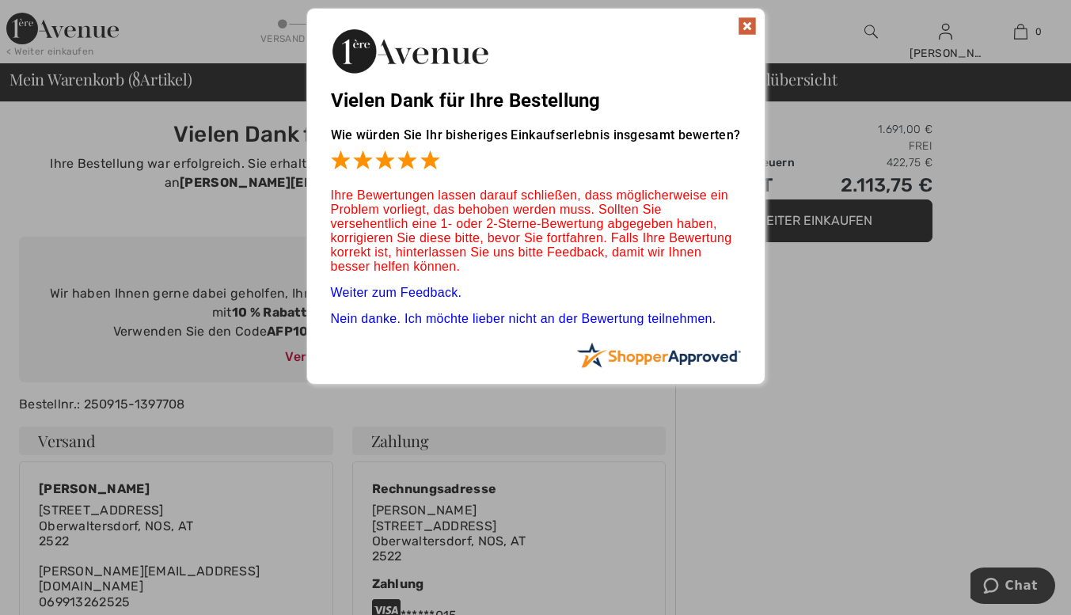
click at [424, 157] on span at bounding box center [429, 159] width 19 height 19
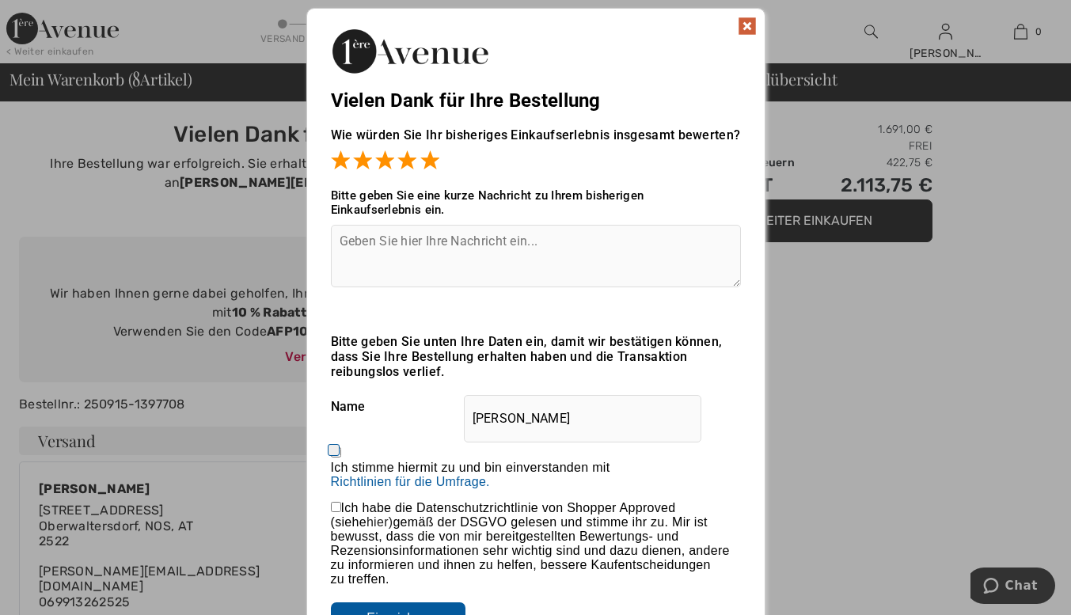
click at [335, 240] on textarea at bounding box center [536, 256] width 410 height 63
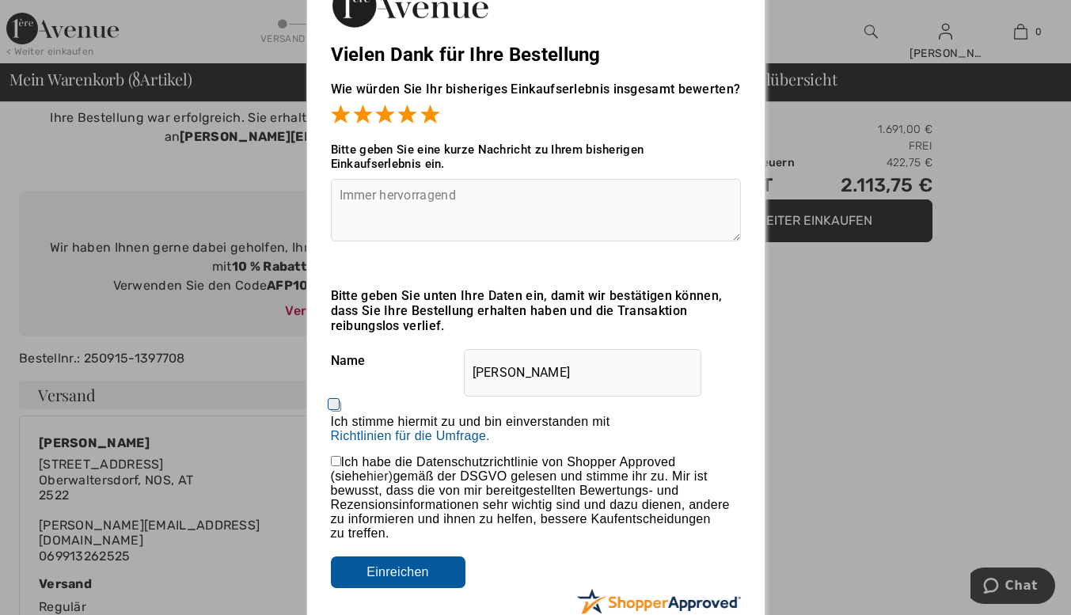
scroll to position [93, 0]
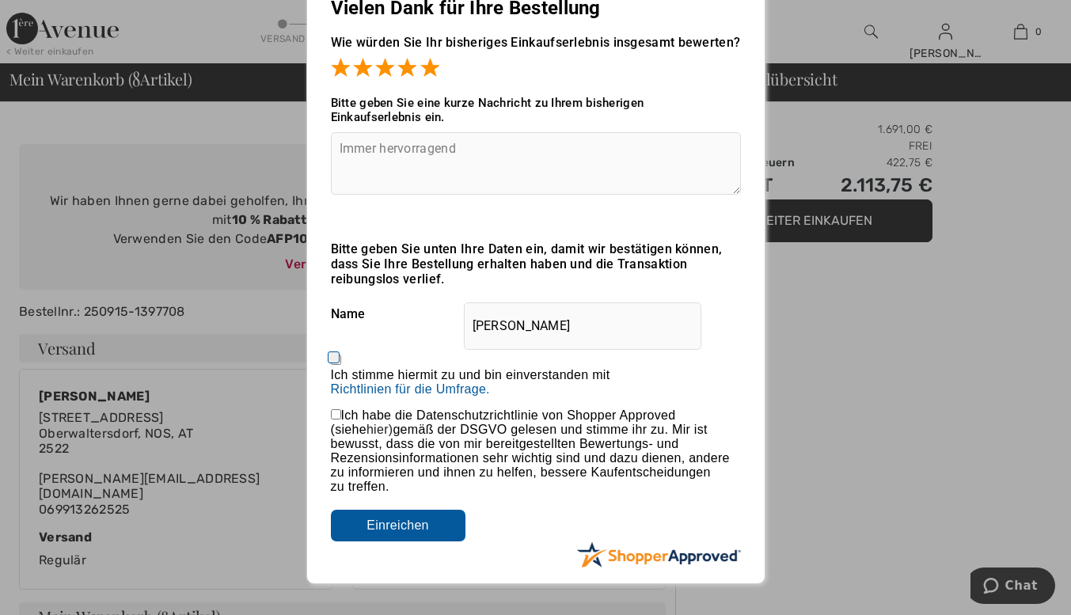
type textarea "Immer hervorragend"
click at [332, 358] on input "Ich stimme hiermit zu und bin einverstanden mit Mit der Abgabe einer Bewertung …" at bounding box center [336, 359] width 10 height 10
checkbox input "true"
click at [338, 415] on input "checkbox" at bounding box center [336, 414] width 10 height 10
checkbox input "true"
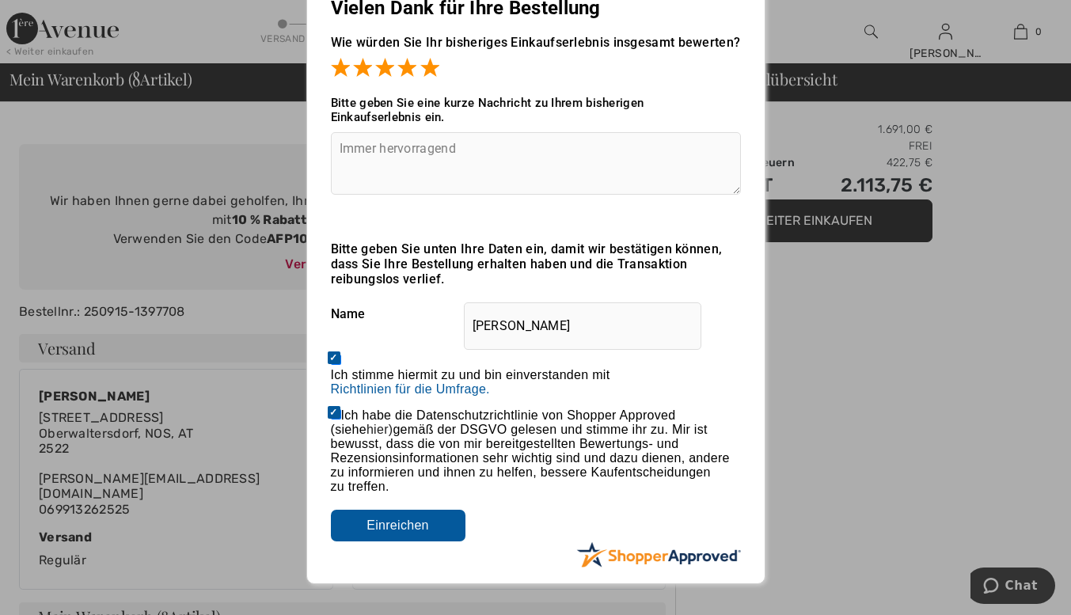
click at [382, 522] on input "Einreichen" at bounding box center [398, 526] width 135 height 32
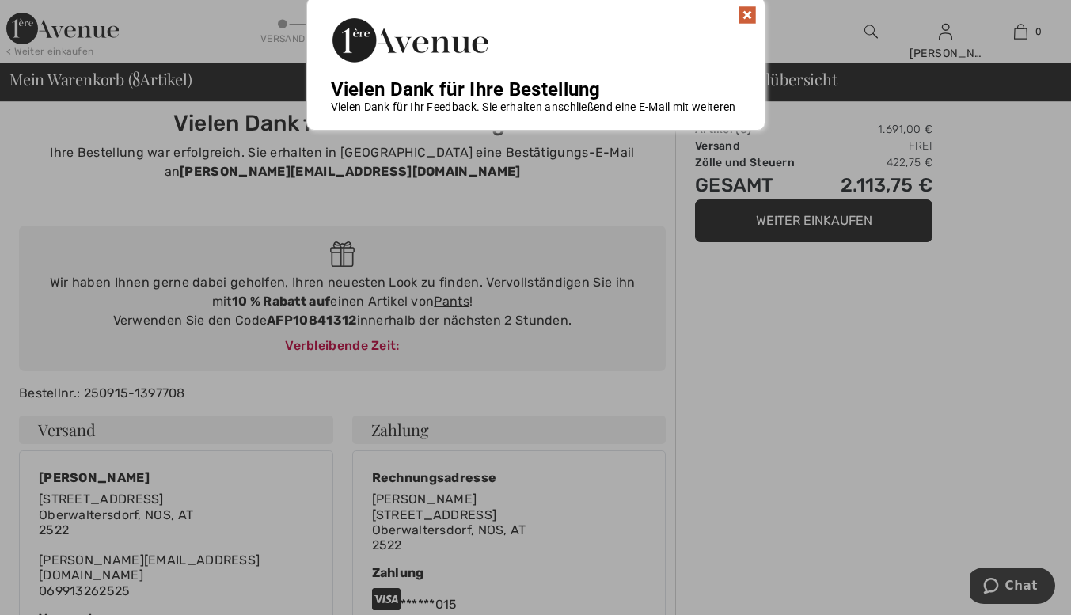
scroll to position [0, 0]
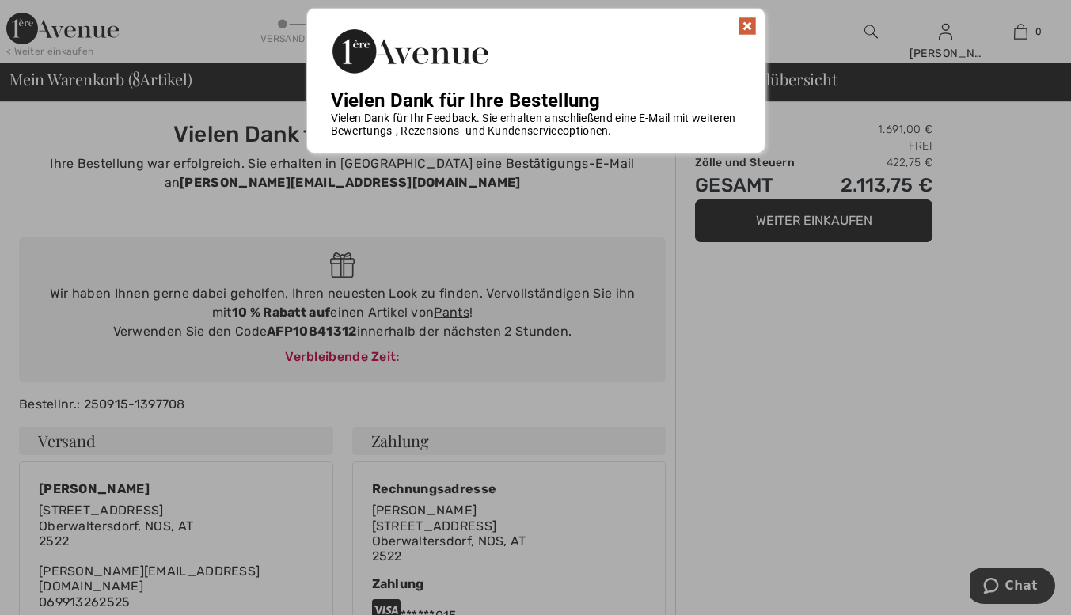
click at [745, 20] on img at bounding box center [746, 26] width 19 height 19
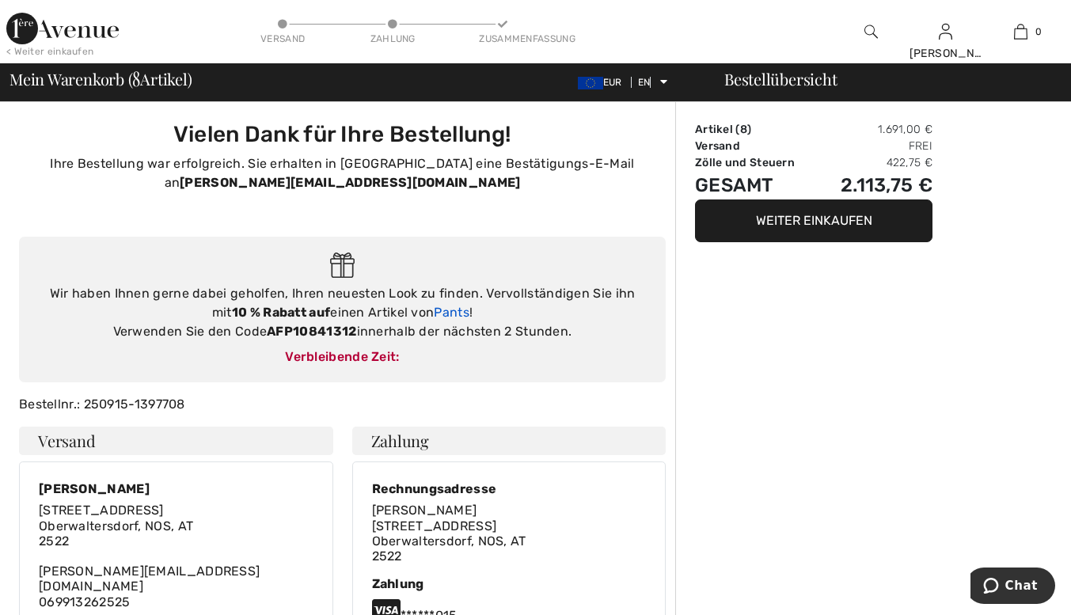
click at [445, 306] on font "Pants" at bounding box center [452, 312] width 36 height 15
